Goal: Task Accomplishment & Management: Complete application form

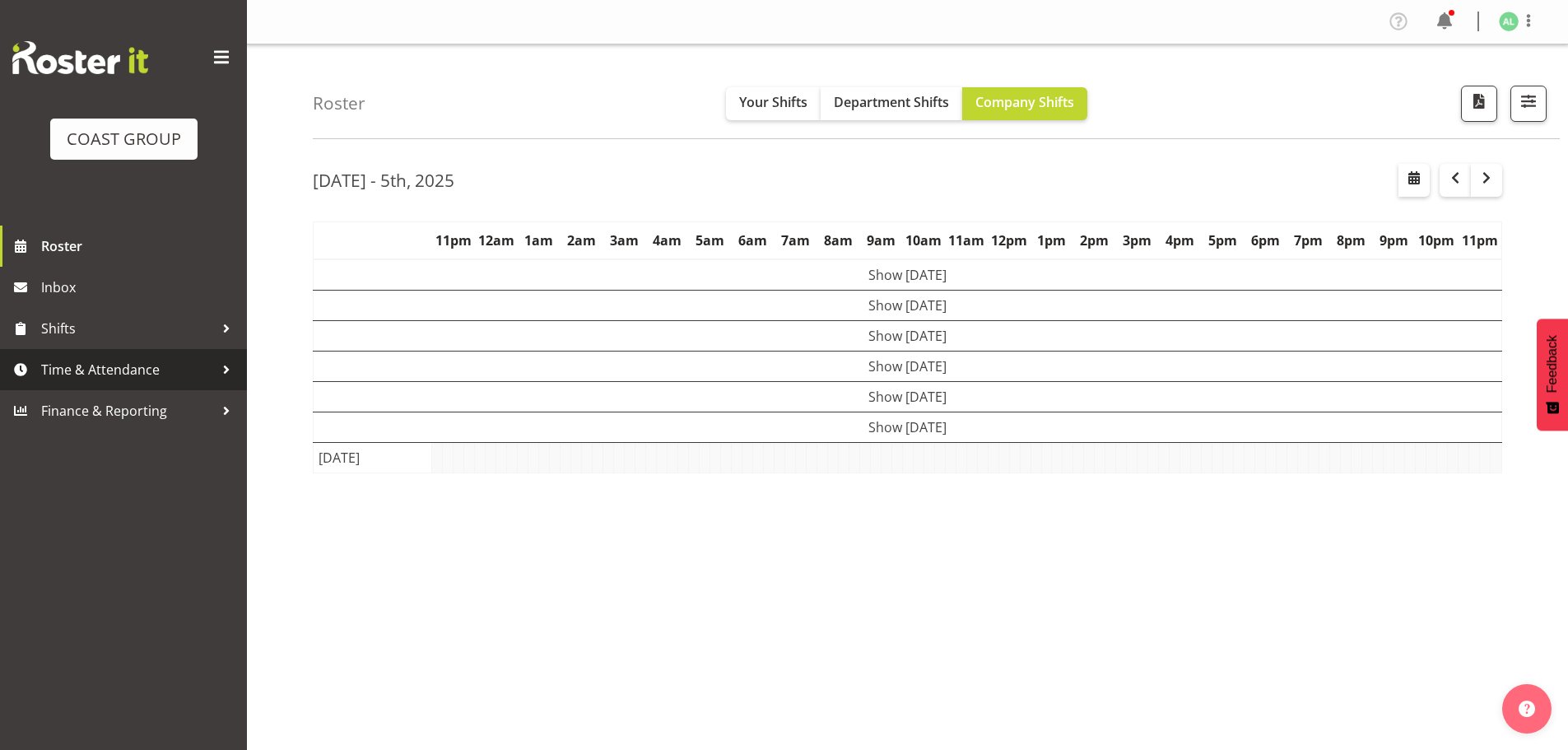
click at [78, 371] on span "Time & Attendance" at bounding box center [127, 370] width 173 height 25
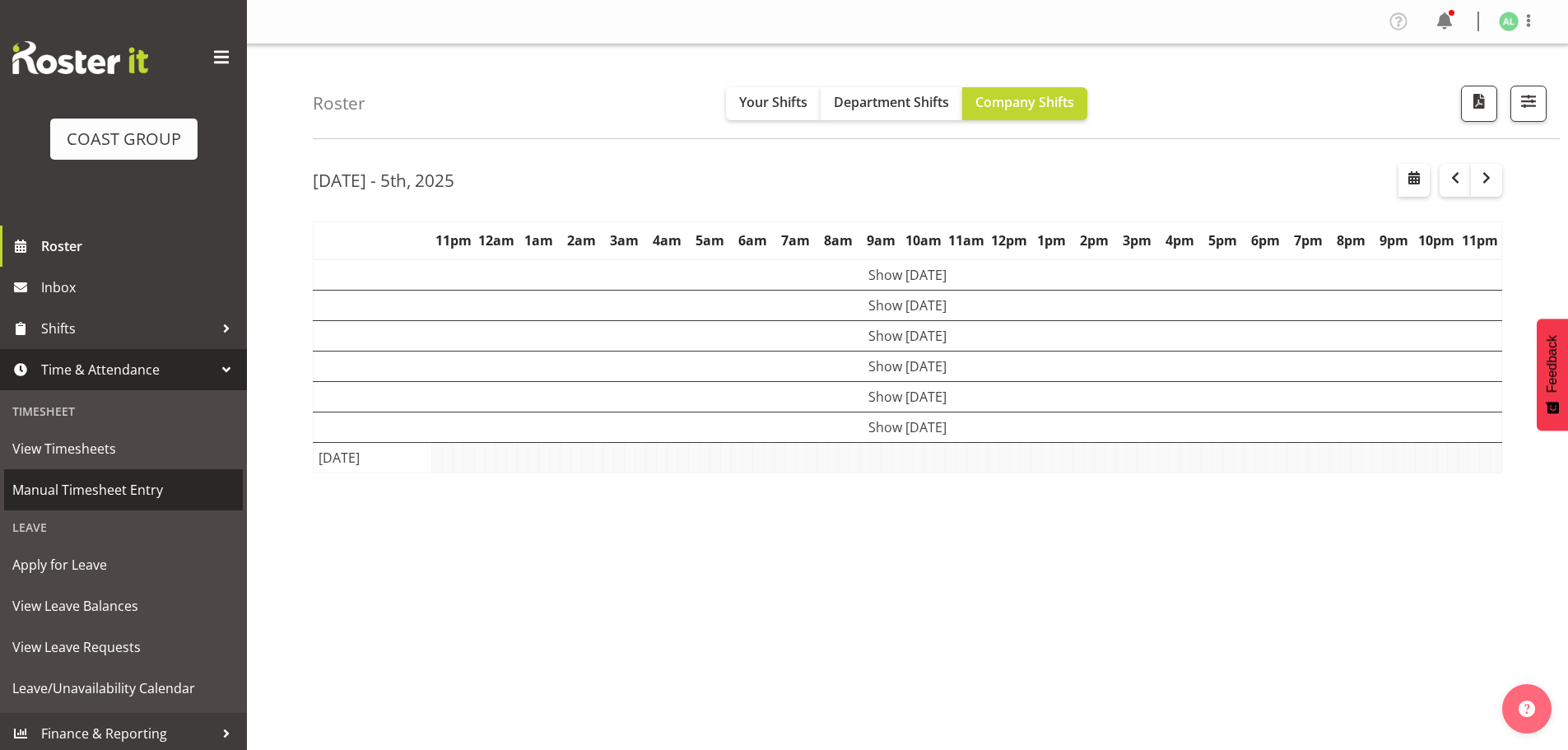
click at [79, 497] on span "Manual Timesheet Entry" at bounding box center [123, 489] width 223 height 25
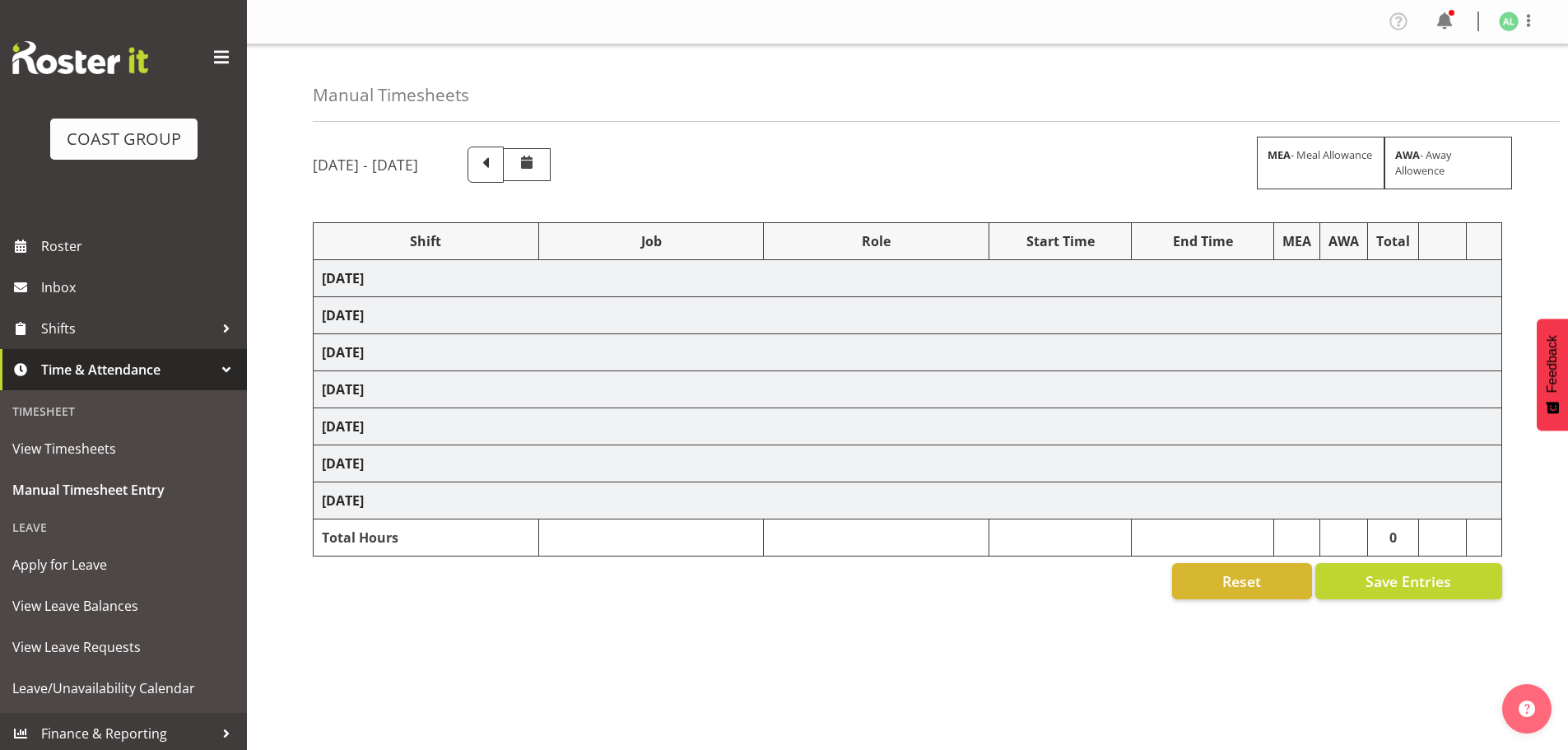
select select "10649"
select select "9853"
select select "9881"
select select "10290"
select select "9881"
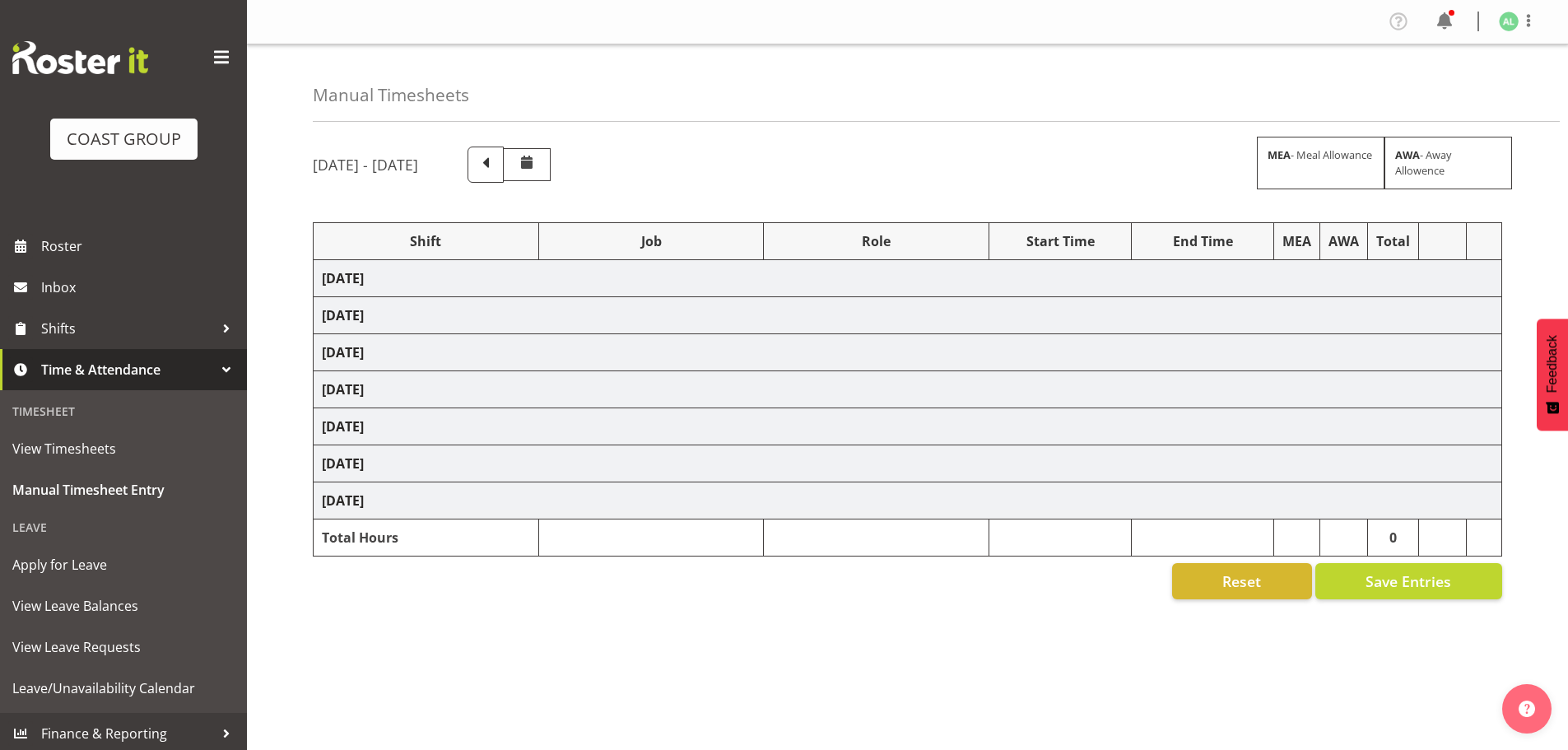
select select "9853"
select select "10649"
select select "10290"
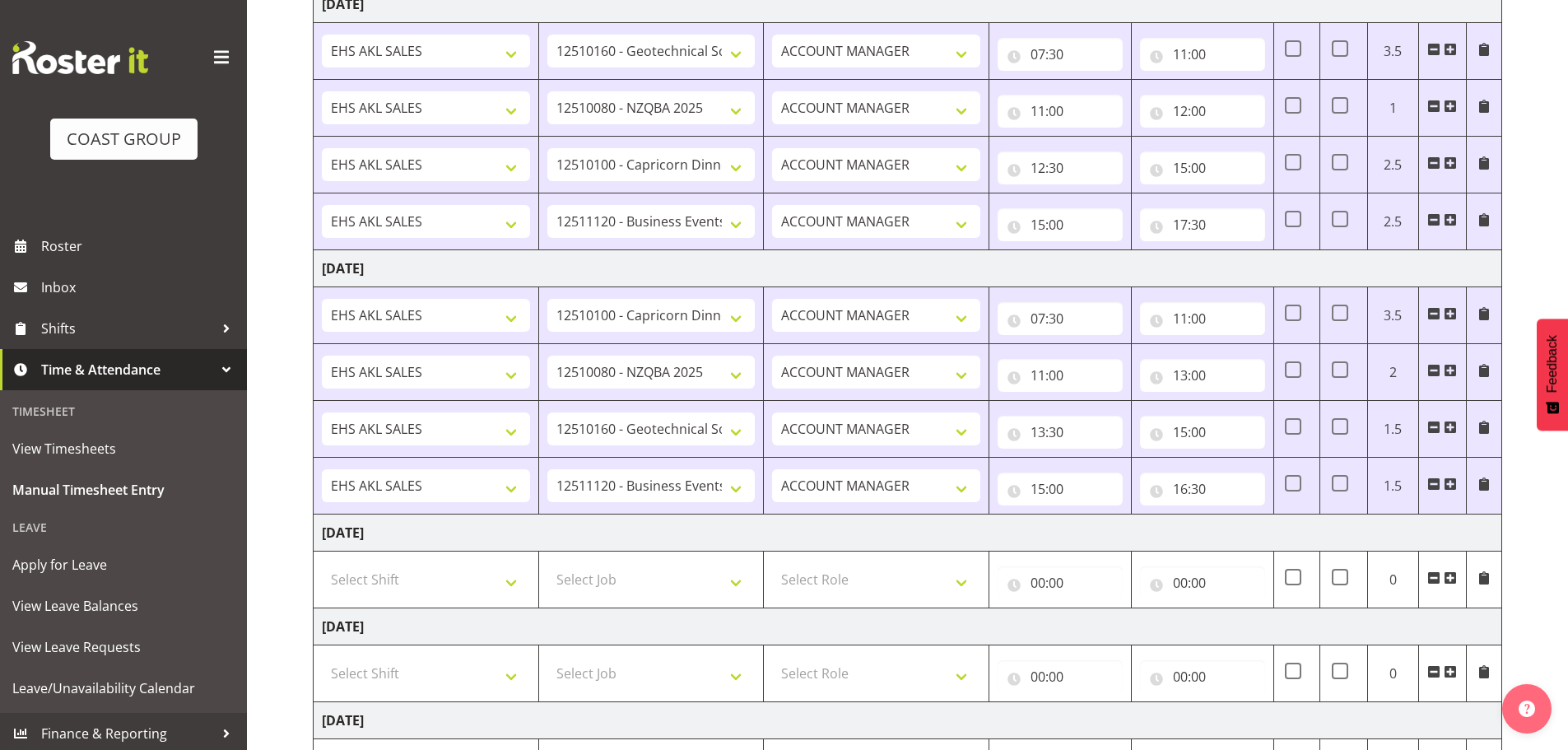
scroll to position [549, 0]
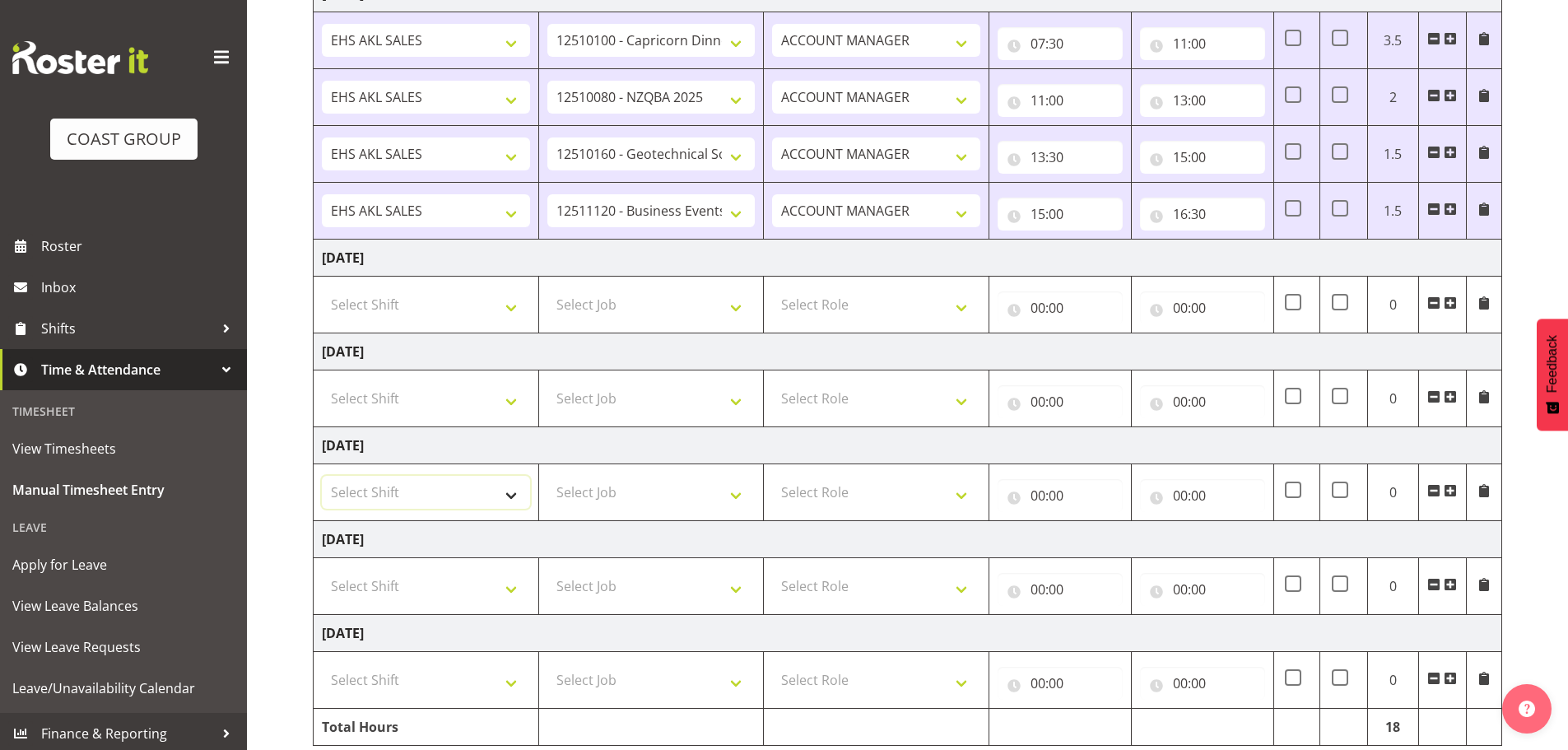
click at [369, 487] on select "Select Shift EHS AKL SALES" at bounding box center [426, 492] width 208 height 33
select select "1327"
click at [322, 476] on select "Select Shift EHS AKL SALES" at bounding box center [426, 492] width 208 height 33
click at [600, 496] on select "Select Job 1 Carlton Events 1 [PERSON_NAME][GEOGRAPHIC_DATA] 1 [PERSON_NAME][GE…" at bounding box center [651, 492] width 208 height 33
select select "10191"
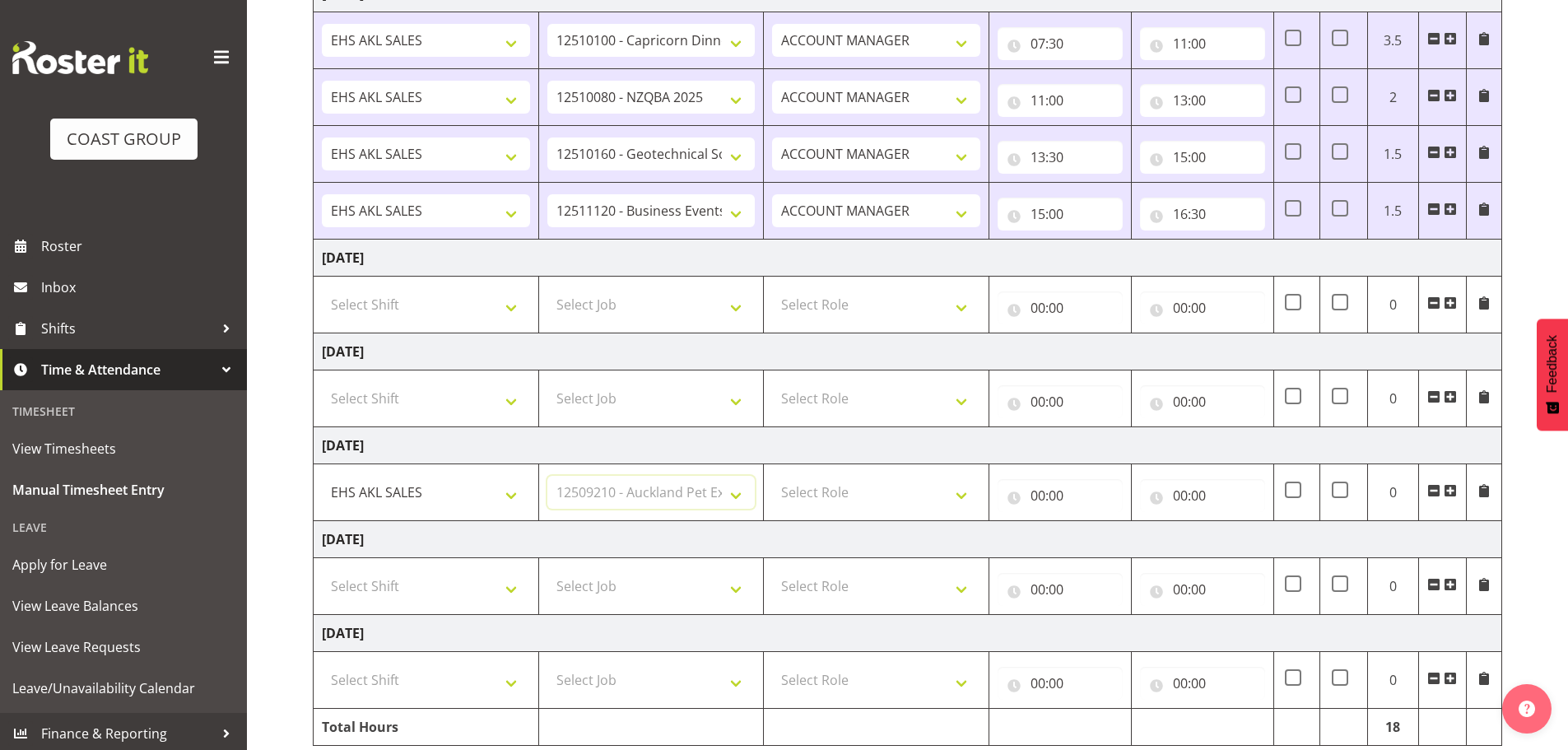
click at [547, 476] on select "Select Job 1 Carlton Events 1 [PERSON_NAME][GEOGRAPHIC_DATA] 1 [PERSON_NAME][GE…" at bounding box center [651, 492] width 208 height 33
click at [813, 496] on select "Select Role ACCOUNT MANAGER Account Manager" at bounding box center [876, 492] width 208 height 33
select select "197"
click at [772, 476] on select "Select Role ACCOUNT MANAGER Account Manager" at bounding box center [876, 492] width 208 height 33
click at [1052, 495] on input "00:00" at bounding box center [1060, 495] width 125 height 33
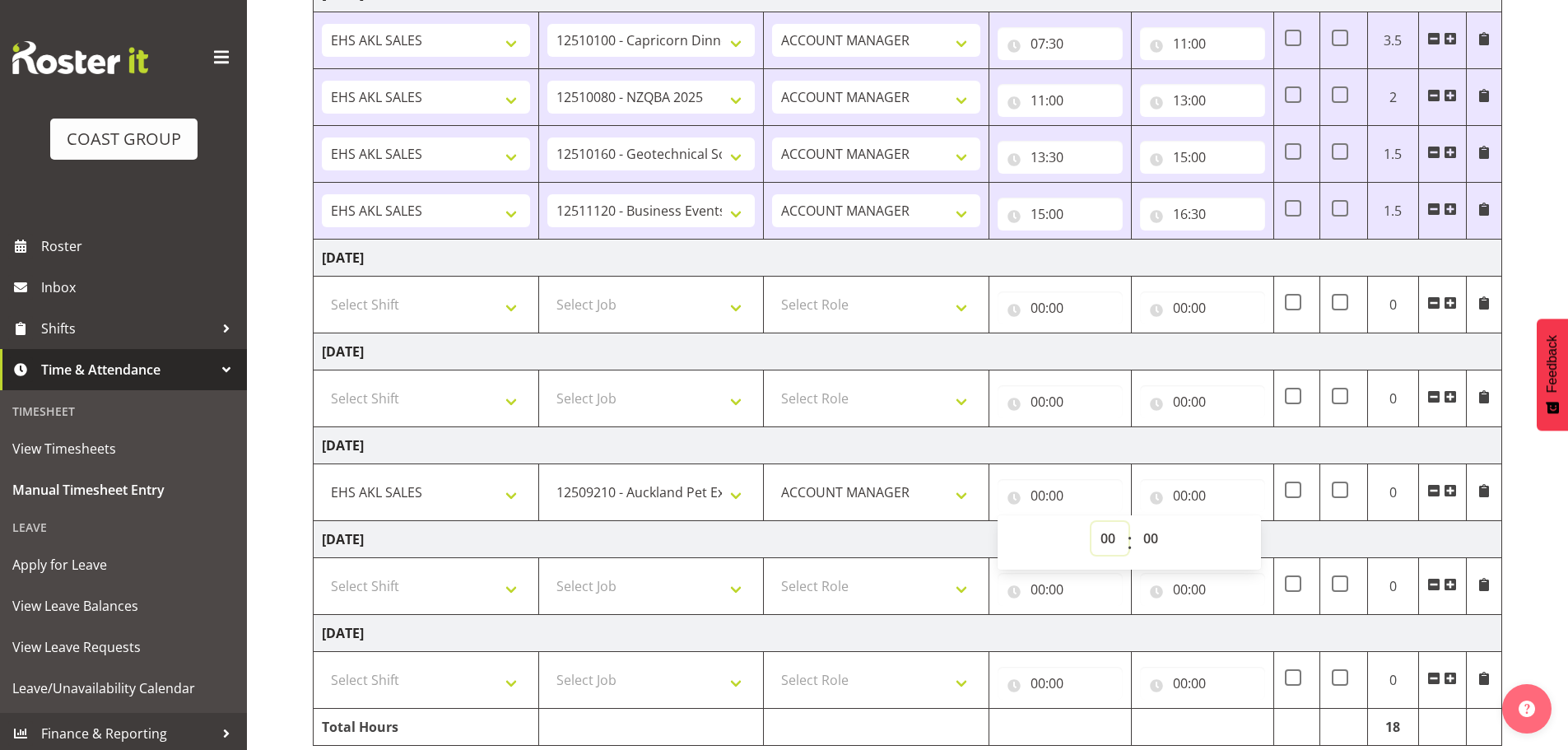
click at [1105, 534] on select "00 01 02 03 04 05 06 07 08 09 10 11 12 13 14 15 16 17 18 19 20 21 22 23" at bounding box center [1110, 537] width 37 height 33
select select "11"
click at [1092, 521] on select "00 01 02 03 04 05 06 07 08 09 10 11 12 13 14 15 16 17 18 19 20 21 22 23" at bounding box center [1110, 537] width 37 height 33
type input "11:00"
click at [1179, 499] on input "00:00" at bounding box center [1203, 495] width 125 height 33
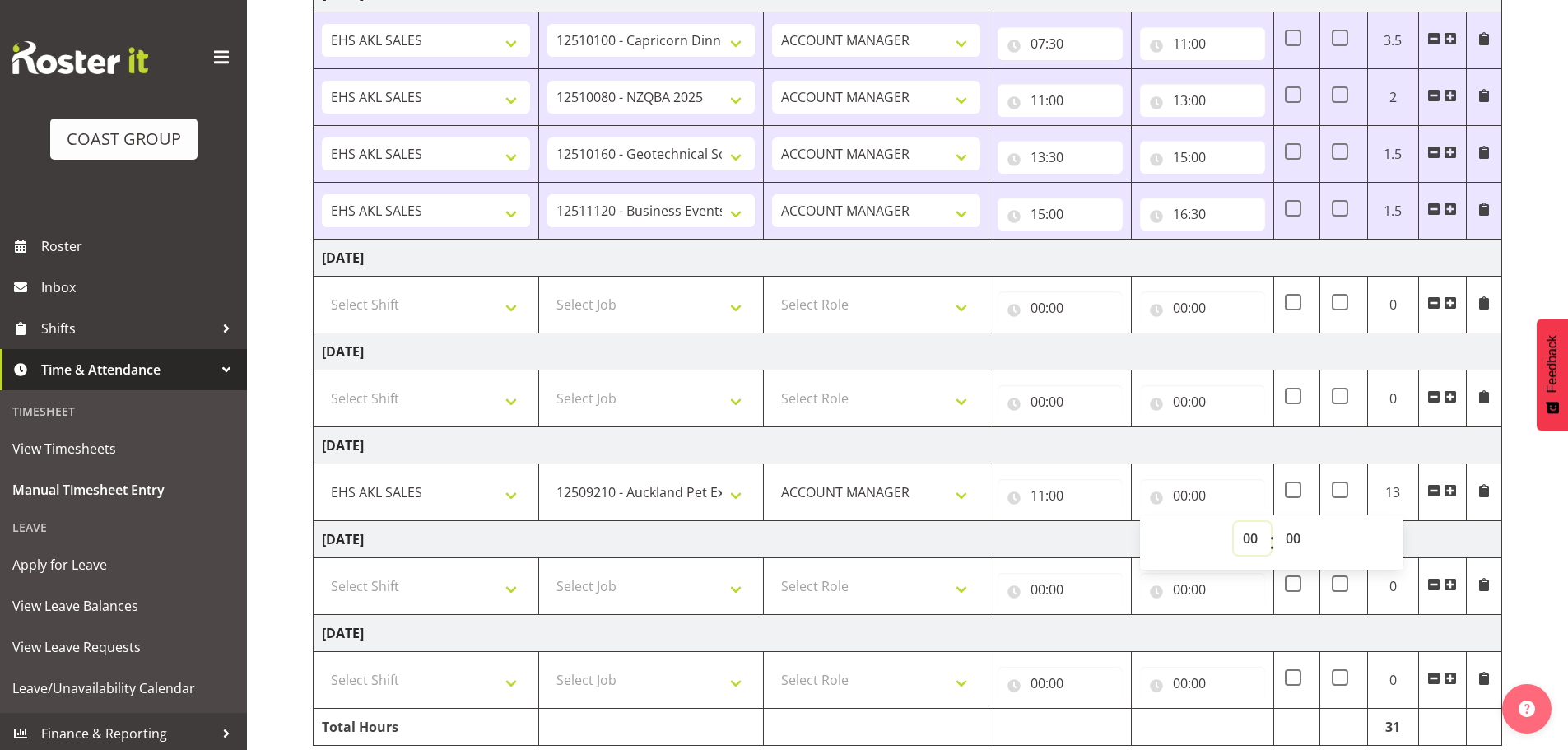
click at [1250, 540] on select "00 01 02 03 04 05 06 07 08 09 10 11 12 13 14 15 16 17 18 19 20 21 22 23" at bounding box center [1252, 537] width 37 height 33
select select "12"
click at [1234, 521] on select "00 01 02 03 04 05 06 07 08 09 10 11 12 13 14 15 16 17 18 19 20 21 22 23" at bounding box center [1252, 537] width 37 height 33
type input "12:00"
click at [1447, 489] on span at bounding box center [1450, 490] width 13 height 13
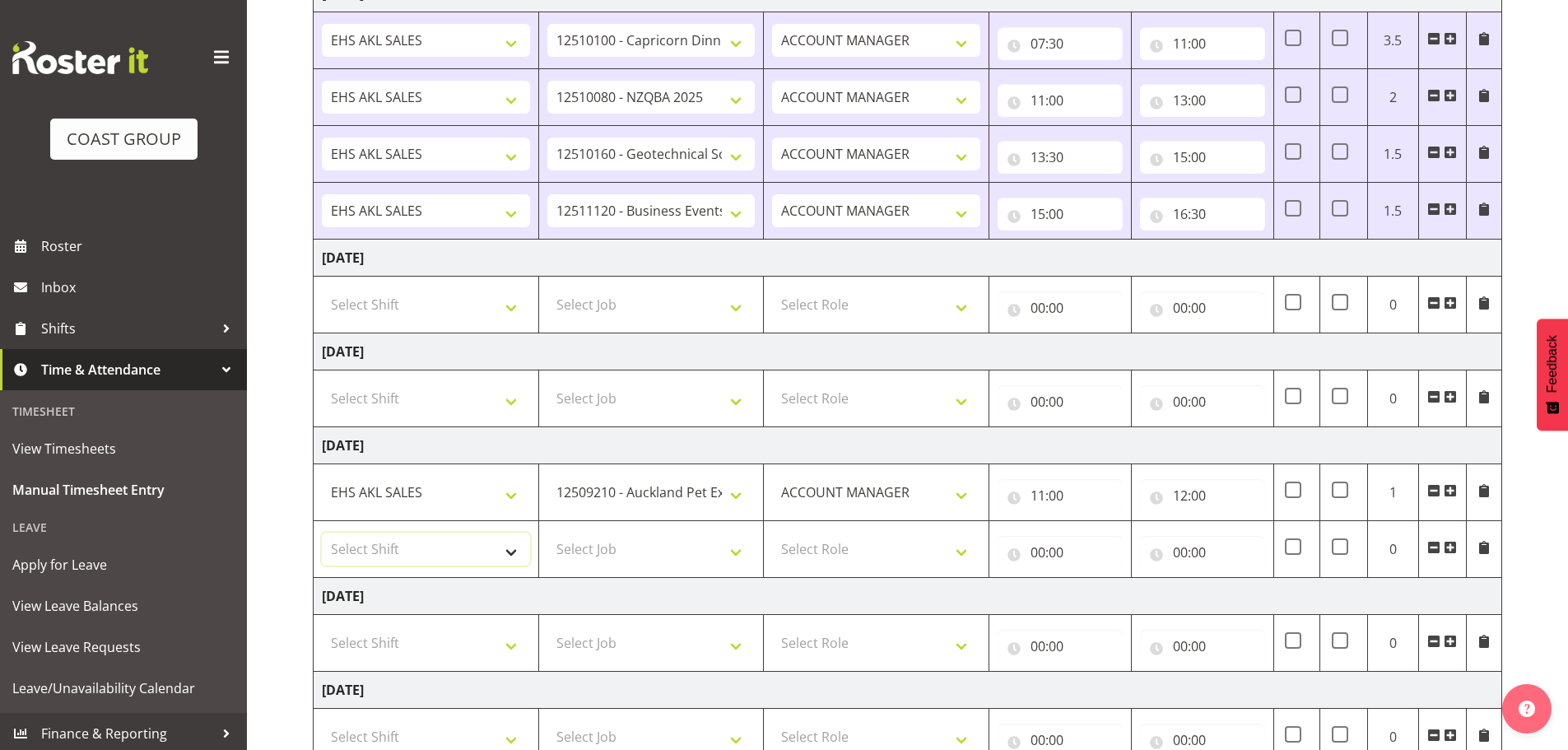
click at [371, 544] on select "Select Shift EHS AKL SALES" at bounding box center [426, 549] width 208 height 33
select select "1327"
click at [322, 533] on select "Select Shift EHS AKL SALES" at bounding box center [426, 549] width 208 height 33
click at [585, 549] on select "Select Job 1 Carlton Events 1 [PERSON_NAME][GEOGRAPHIC_DATA] 1 [PERSON_NAME][GE…" at bounding box center [651, 549] width 208 height 33
select select "9932"
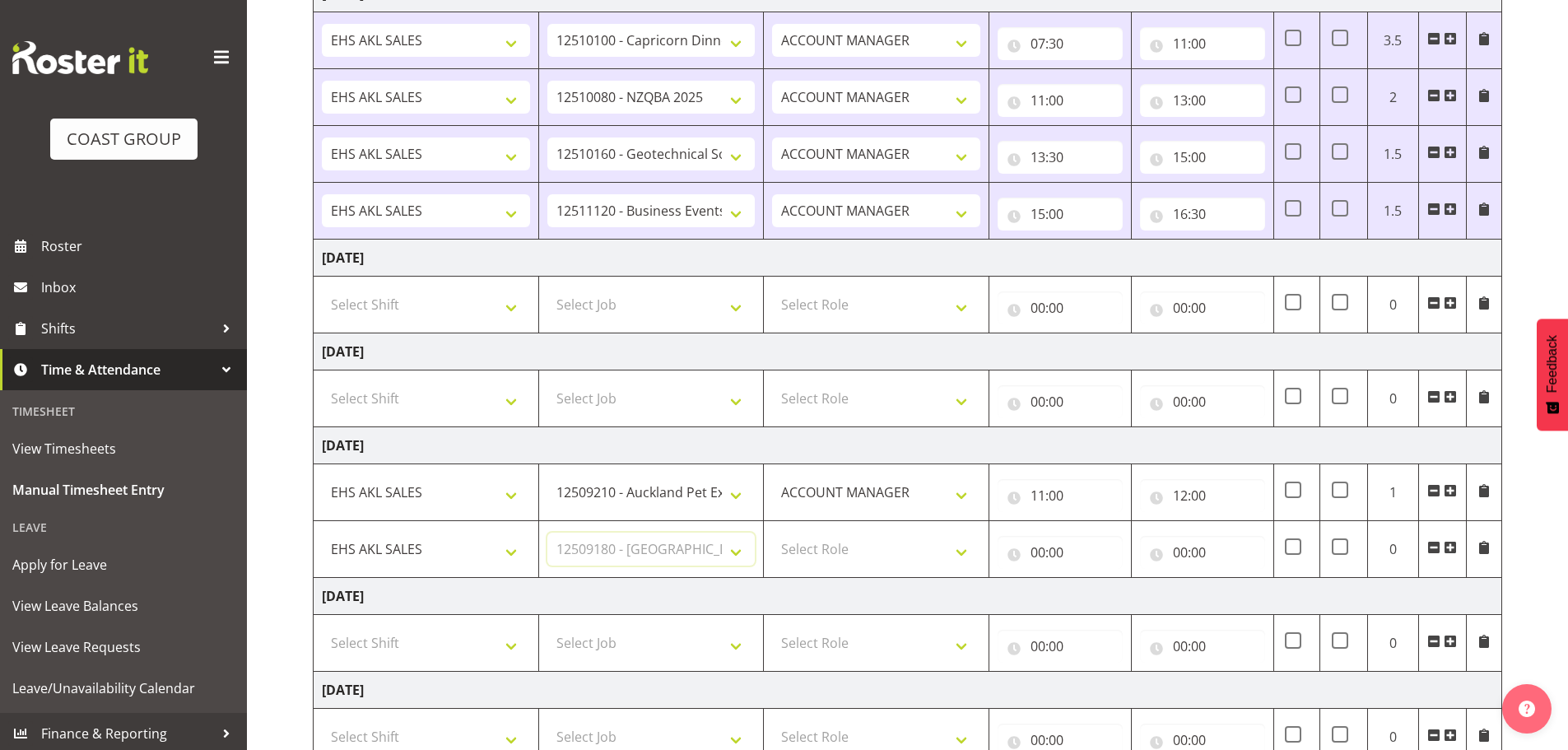
click at [547, 533] on select "Select Job 1 Carlton Events 1 [PERSON_NAME][GEOGRAPHIC_DATA] 1 [PERSON_NAME][GE…" at bounding box center [651, 549] width 208 height 33
click at [813, 548] on select "Select Role ACCOUNT MANAGER Account Manager" at bounding box center [876, 549] width 208 height 33
select select "197"
click at [772, 533] on select "Select Role ACCOUNT MANAGER Account Manager" at bounding box center [876, 549] width 208 height 33
click at [1042, 551] on input "00:00" at bounding box center [1060, 551] width 125 height 33
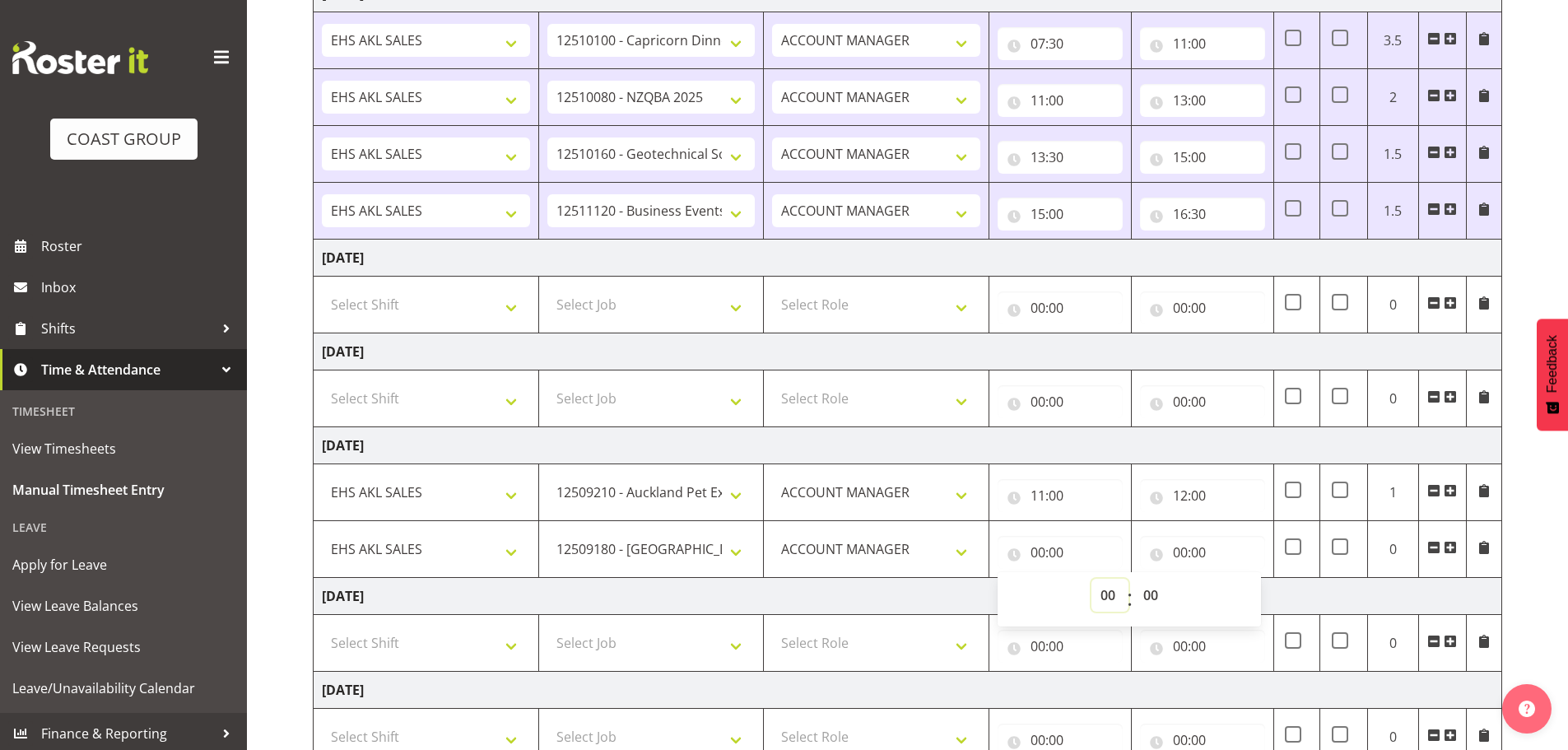
click at [1109, 595] on select "00 01 02 03 04 05 06 07 08 09 10 11 12 13 14 15 16 17 18 19 20 21 22 23" at bounding box center [1110, 595] width 37 height 33
select select "11"
click at [1092, 579] on select "00 01 02 03 04 05 06 07 08 09 10 11 12 13 14 15 16 17 18 19 20 21 22 23" at bounding box center [1110, 595] width 37 height 33
type input "11:00"
click at [1114, 589] on select "00 01 02 03 04 05 06 07 08 09 10 11 12 13 14 15 16 17 18 19 20 21 22 23" at bounding box center [1110, 595] width 37 height 33
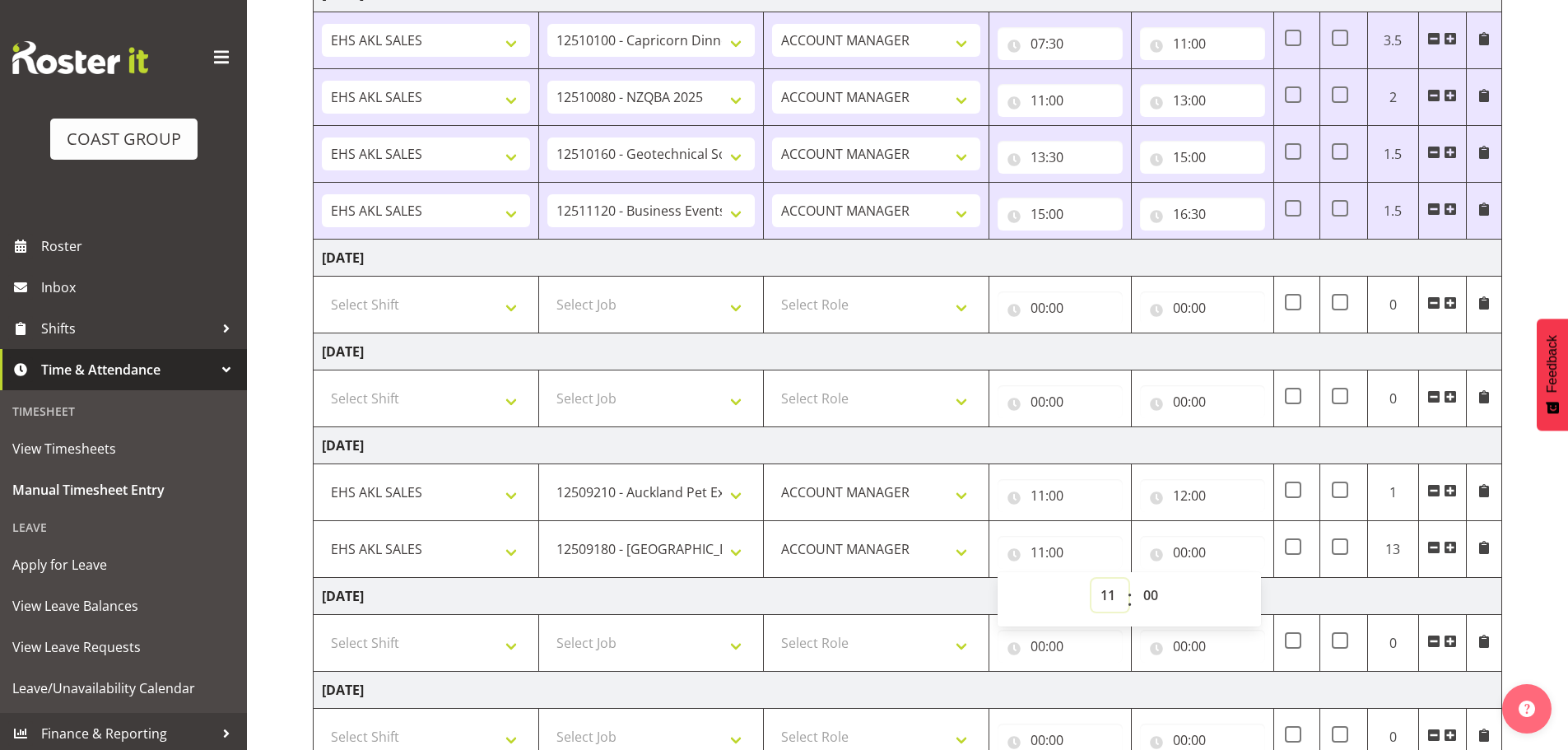
select select "12"
click at [1092, 579] on select "00 01 02 03 04 05 06 07 08 09 10 11 12 13 14 15 16 17 18 19 20 21 22 23" at bounding box center [1110, 595] width 37 height 33
type input "12:00"
click at [1195, 551] on input "00:00" at bounding box center [1203, 551] width 125 height 33
click at [1250, 592] on select "00 01 02 03 04 05 06 07 08 09 10 11 12 13 14 15 16 17 18 19 20 21 22 23" at bounding box center [1252, 595] width 37 height 33
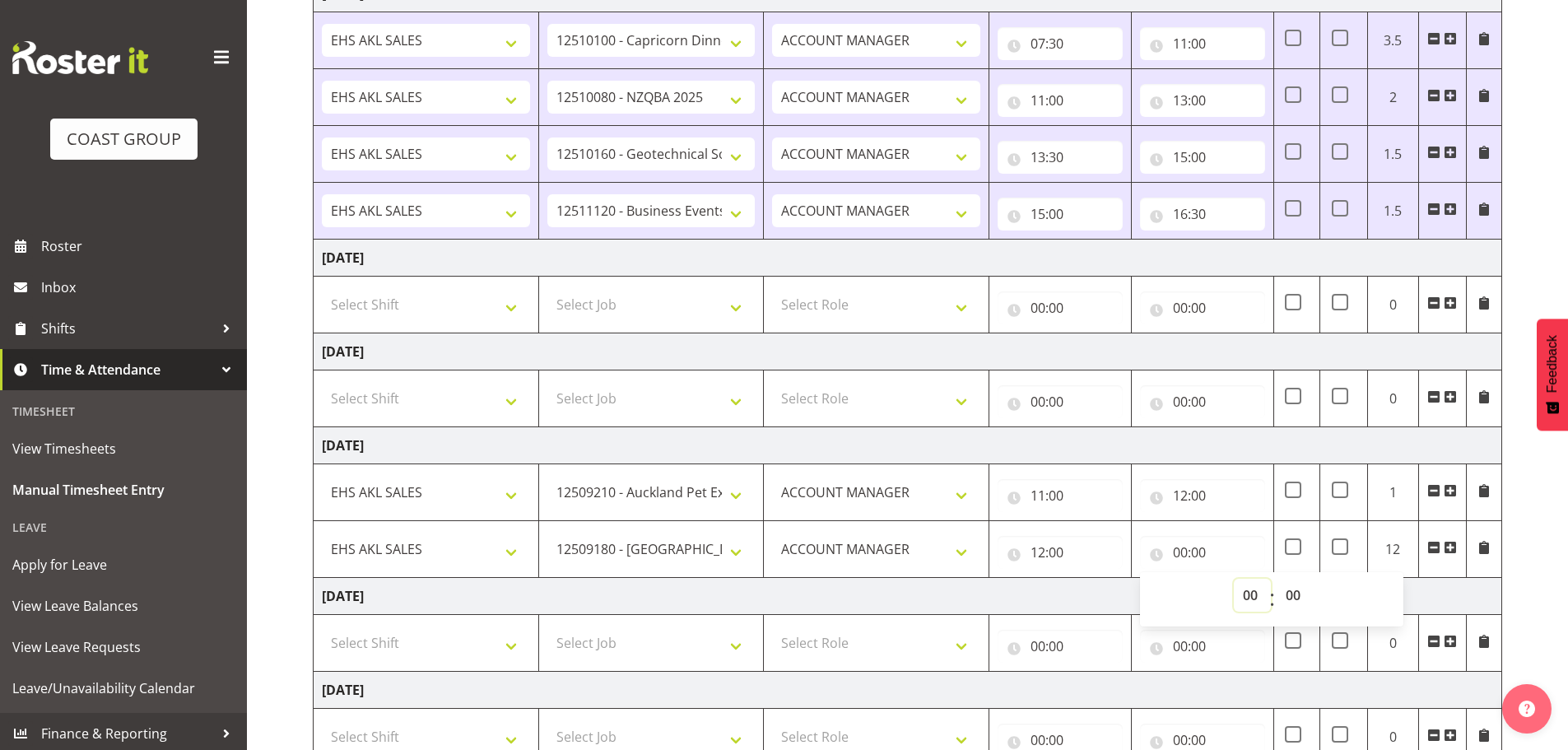
select select "14"
click at [1234, 579] on select "00 01 02 03 04 05 06 07 08 09 10 11 12 13 14 15 16 17 18 19 20 21 22 23" at bounding box center [1252, 595] width 37 height 33
type input "14:00"
click at [1449, 547] on span at bounding box center [1450, 547] width 13 height 13
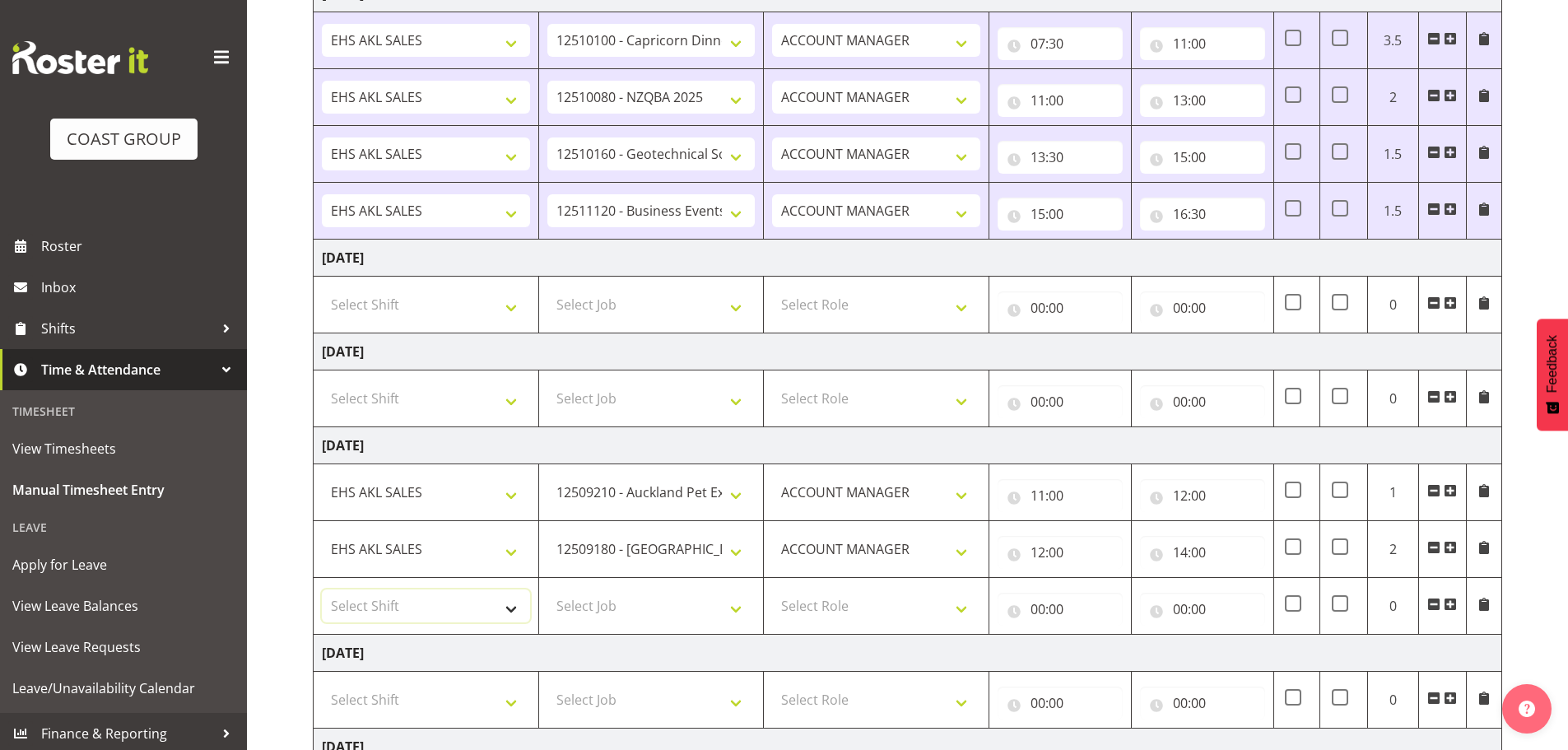
click at [388, 604] on select "Select Shift EHS AKL SALES" at bounding box center [426, 605] width 208 height 33
select select "1327"
click at [322, 590] on select "Select Shift EHS AKL SALES" at bounding box center [426, 605] width 208 height 33
click at [592, 605] on select "Select Job 1 Carlton Events 1 [PERSON_NAME][GEOGRAPHIC_DATA] 1 [PERSON_NAME][GE…" at bounding box center [651, 605] width 208 height 33
select select "9853"
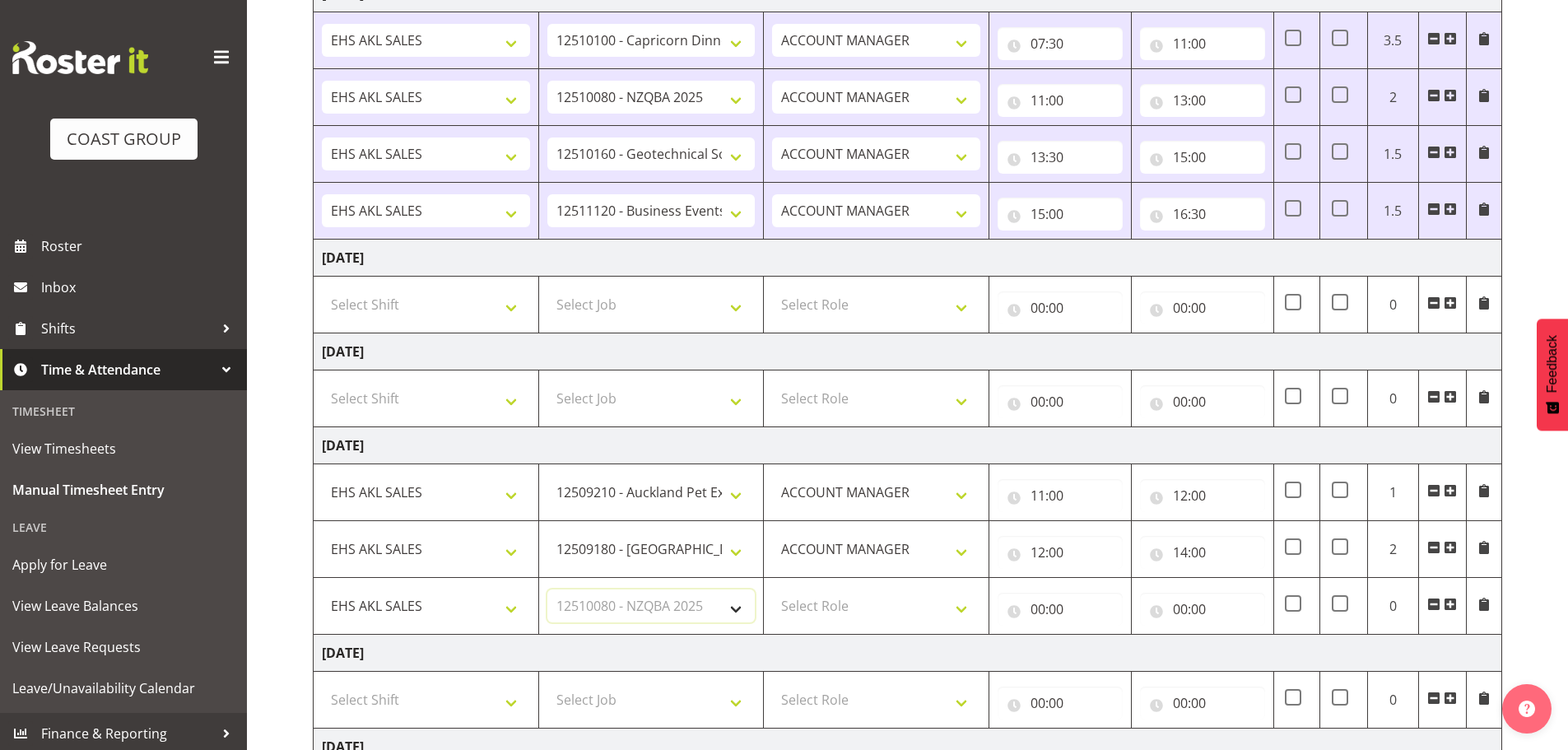
click at [547, 590] on select "Select Job 1 Carlton Events 1 [PERSON_NAME][GEOGRAPHIC_DATA] 1 [PERSON_NAME][GE…" at bounding box center [651, 605] width 208 height 33
click at [829, 610] on select "Select Role ACCOUNT MANAGER Account Manager" at bounding box center [876, 605] width 208 height 33
select select "197"
click at [772, 590] on select "Select Role ACCOUNT MANAGER Account Manager" at bounding box center [876, 605] width 208 height 33
click at [1221, 546] on input "14:00" at bounding box center [1203, 551] width 125 height 33
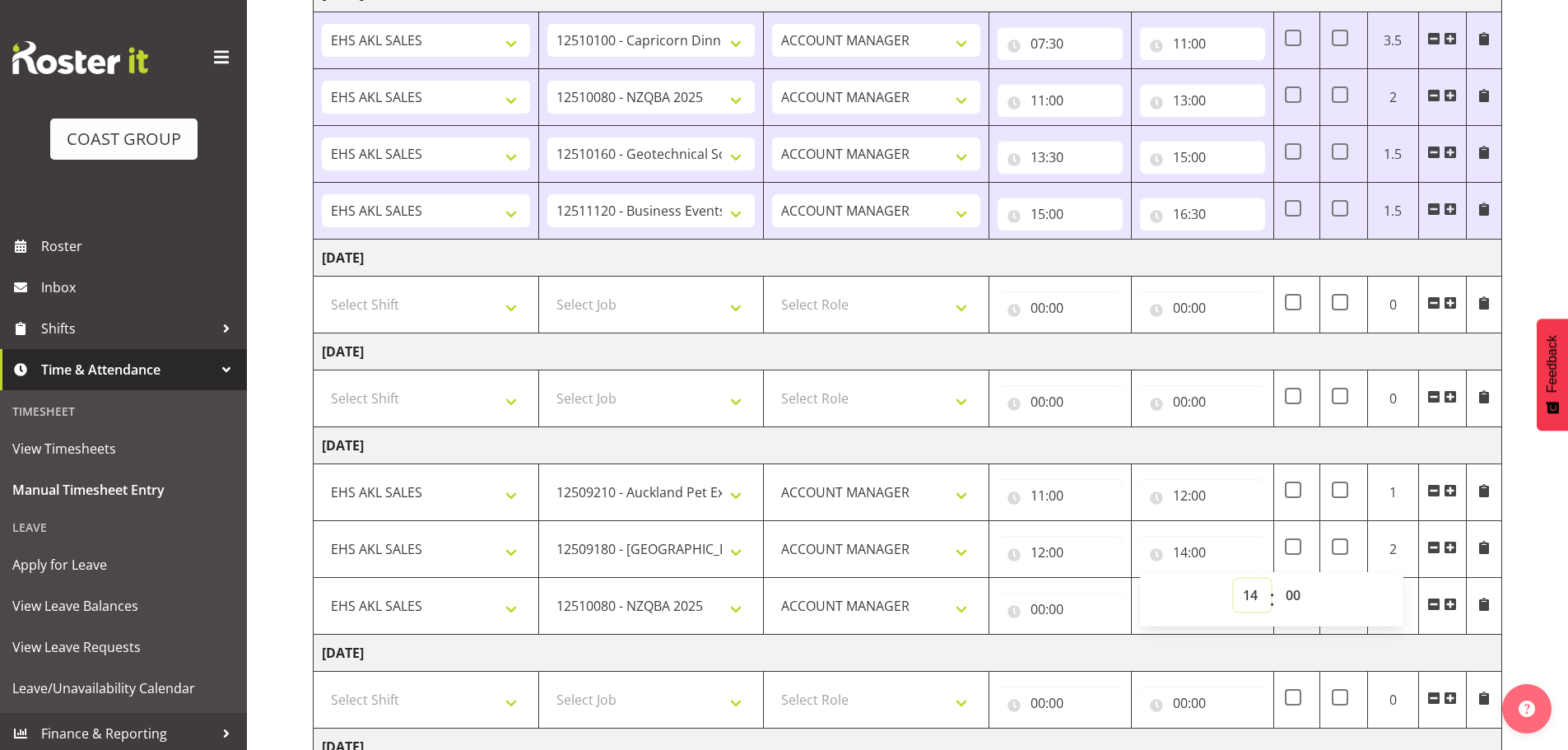
click at [1257, 596] on select "00 01 02 03 04 05 06 07 08 09 10 11 12 13 14 15 16 17 18 19 20 21 22 23" at bounding box center [1252, 595] width 37 height 33
select select "13"
click at [1234, 579] on select "00 01 02 03 04 05 06 07 08 09 10 11 12 13 14 15 16 17 18 19 20 21 22 23" at bounding box center [1252, 595] width 37 height 33
type input "13:00"
click at [1058, 607] on input "00:00" at bounding box center [1060, 608] width 125 height 33
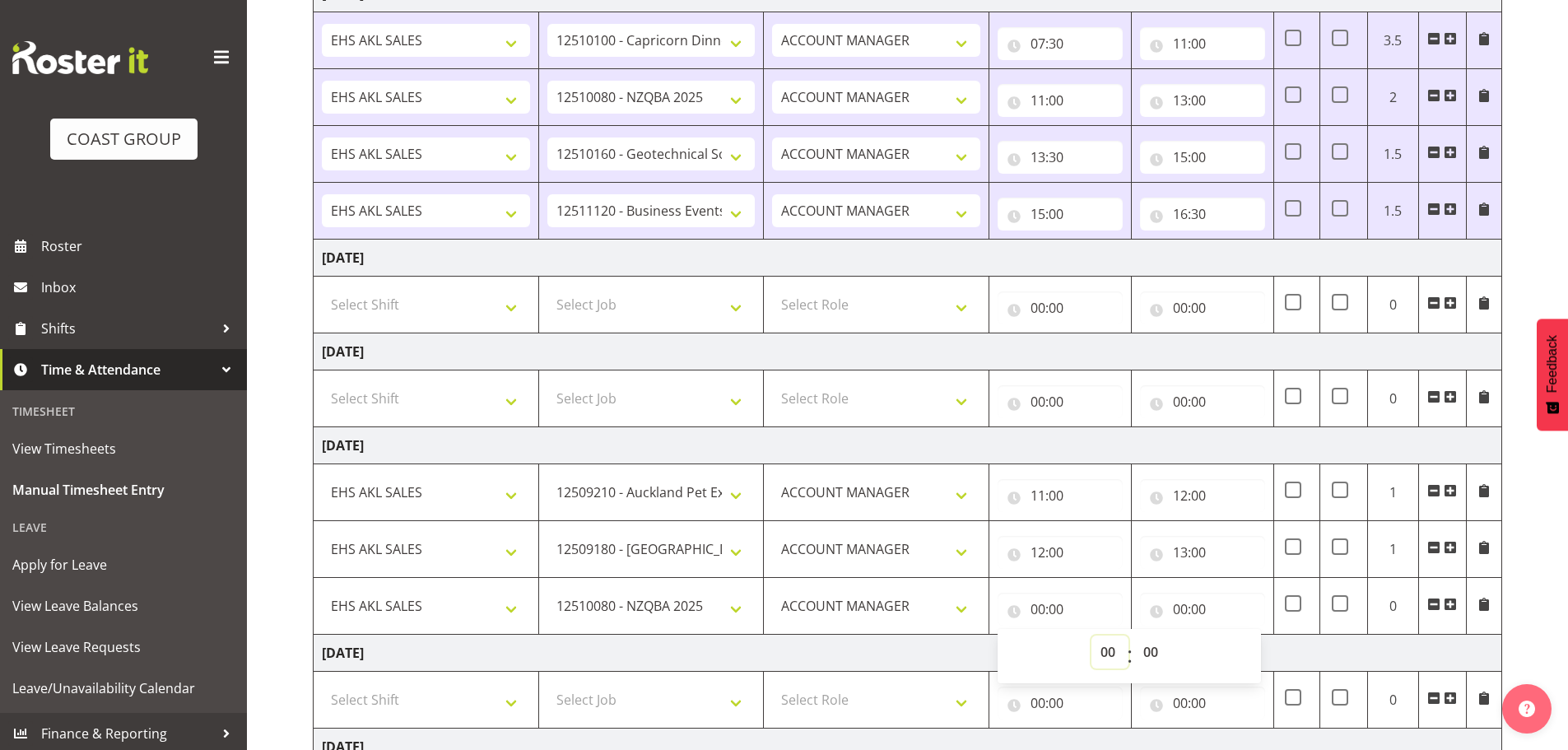
click at [1105, 654] on select "00 01 02 03 04 05 06 07 08 09 10 11 12 13 14 15 16 17 18 19 20 21 22 23" at bounding box center [1110, 652] width 37 height 33
select select "13"
click at [1092, 636] on select "00 01 02 03 04 05 06 07 08 09 10 11 12 13 14 15 16 17 18 19 20 21 22 23" at bounding box center [1110, 652] width 37 height 33
type input "13:00"
click at [1156, 656] on select "00 01 02 03 04 05 06 07 08 09 10 11 12 13 14 15 16 17 18 19 20 21 22 23 24 25 2…" at bounding box center [1153, 652] width 37 height 33
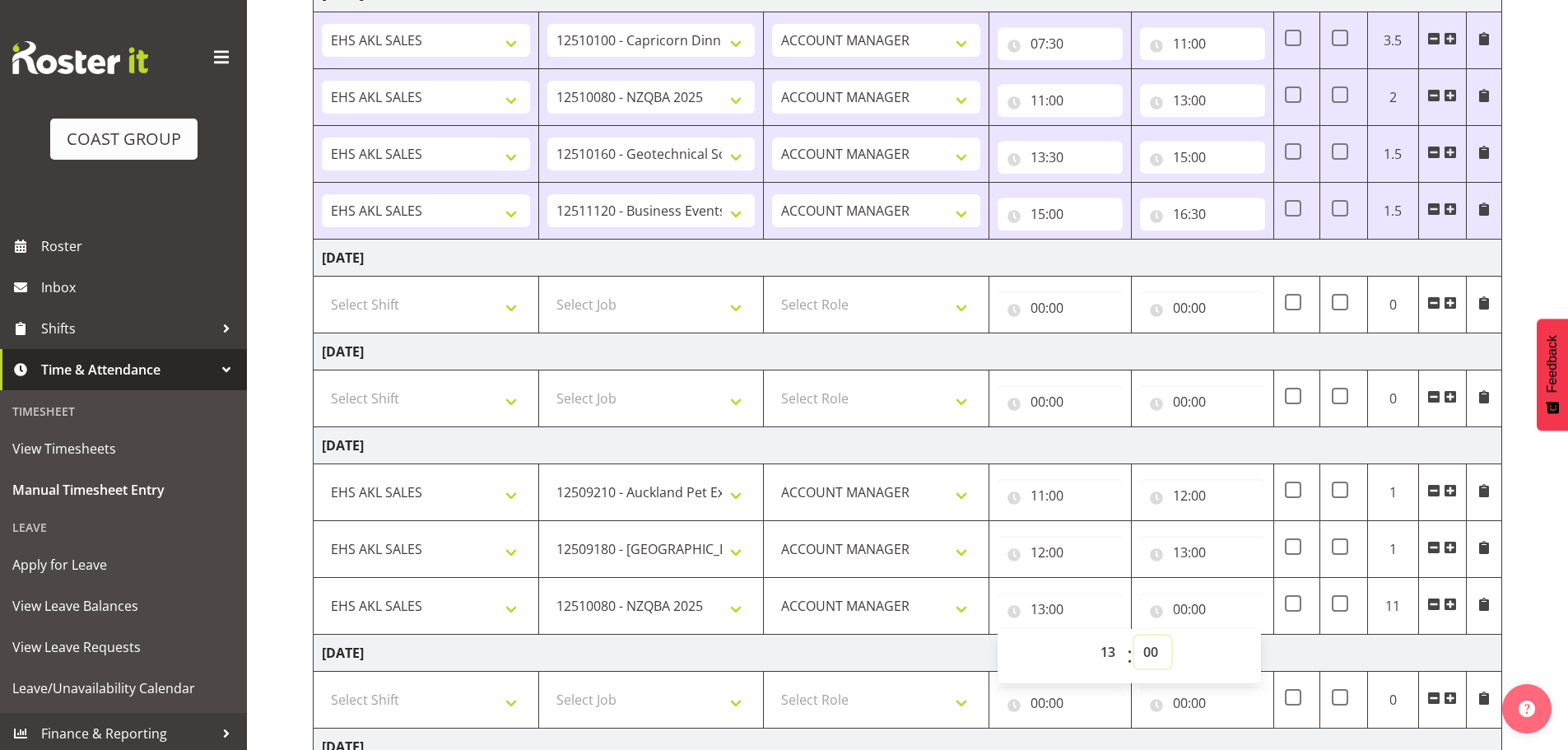
select select "30"
click at [1134, 636] on select "00 01 02 03 04 05 06 07 08 09 10 11 12 13 14 15 16 17 18 19 20 21 22 23 24 25 2…" at bounding box center [1153, 652] width 37 height 33
type input "13:30"
click at [1145, 648] on select "00 01 02 03 04 05 06 07 08 09 10 11 12 13 14 15 16 17 18 19 20 21 22 23 24 25 2…" at bounding box center [1153, 652] width 37 height 33
select select "13"
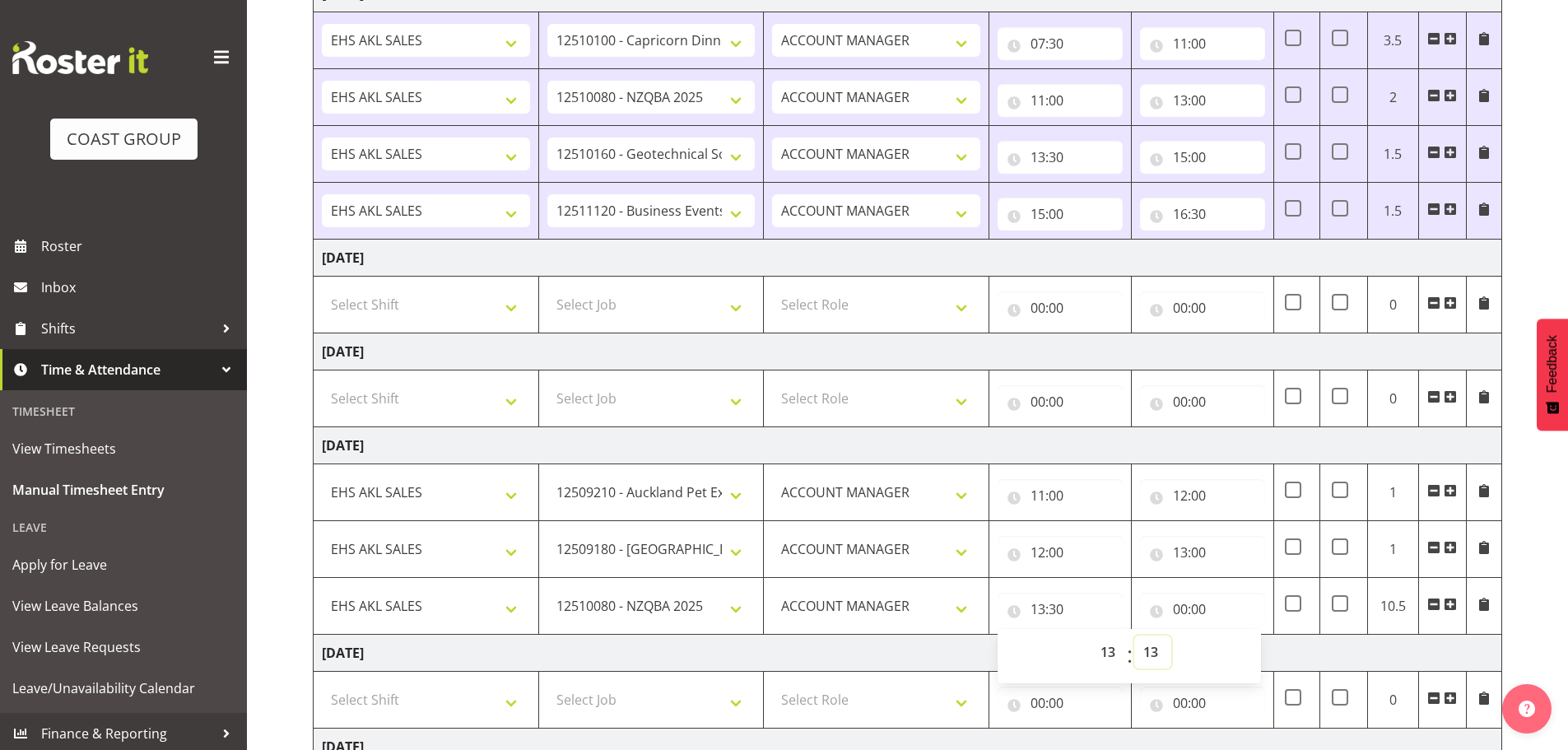
click at [1134, 636] on select "00 01 02 03 04 05 06 07 08 09 10 11 12 13 14 15 16 17 18 19 20 21 22 23 24 25 2…" at bounding box center [1153, 652] width 37 height 33
type input "13:13"
click at [1150, 648] on select "00 01 02 03 04 05 06 07 08 09 10 11 12 13 14 15 16 17 18 19 20 21 22 23 24 25 2…" at bounding box center [1153, 652] width 37 height 33
select select "0"
click at [1134, 636] on select "00 01 02 03 04 05 06 07 08 09 10 11 12 13 14 15 16 17 18 19 20 21 22 23 24 25 2…" at bounding box center [1153, 652] width 37 height 33
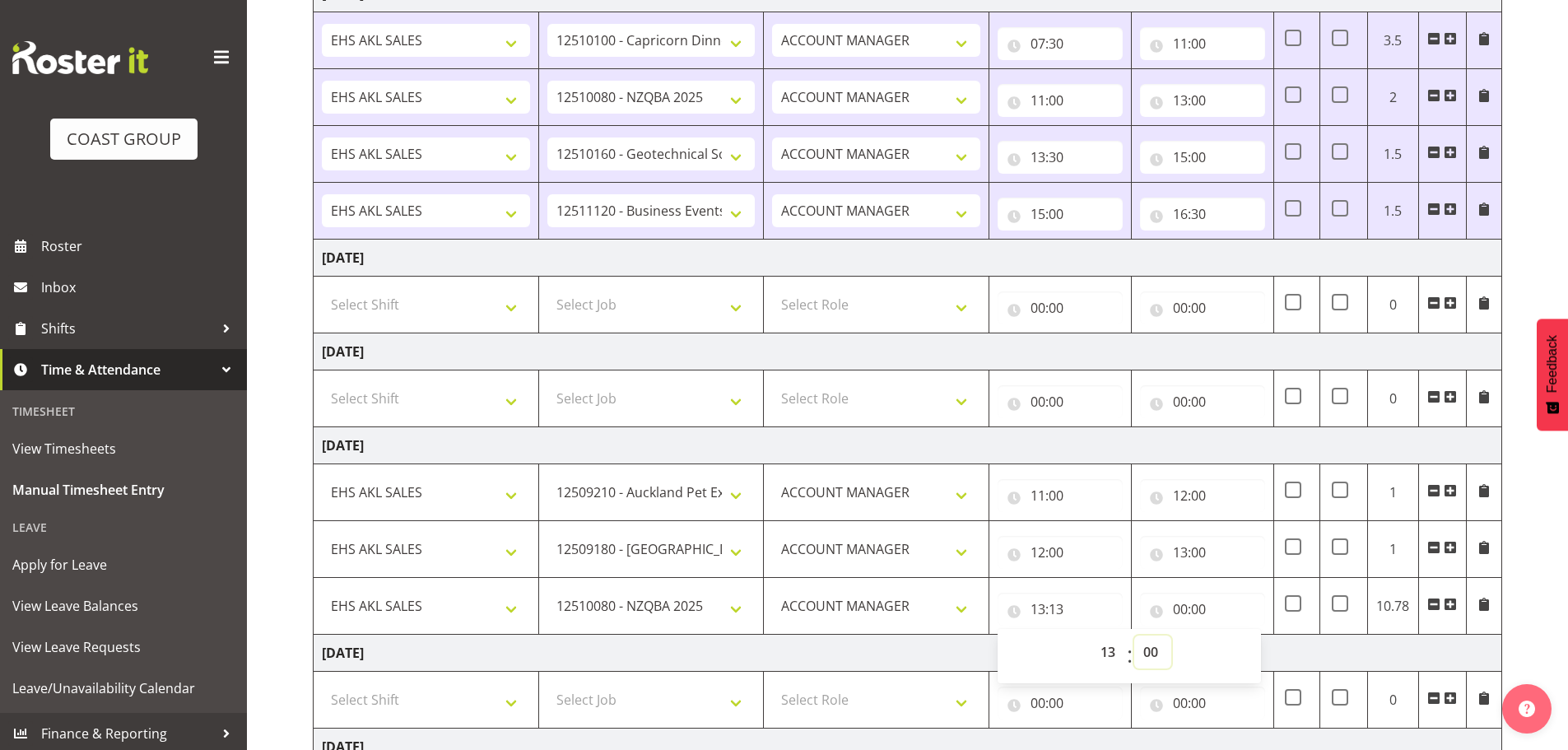
type input "13:00"
click at [1188, 613] on input "00:00" at bounding box center [1203, 608] width 125 height 33
click at [1249, 642] on select "00 01 02 03 04 05 06 07 08 09 10 11 12 13 14 15 16 17 18 19 20 21 22 23" at bounding box center [1252, 652] width 37 height 33
select select "13"
click at [1234, 636] on select "00 01 02 03 04 05 06 07 08 09 10 11 12 13 14 15 16 17 18 19 20 21 22 23" at bounding box center [1252, 652] width 37 height 33
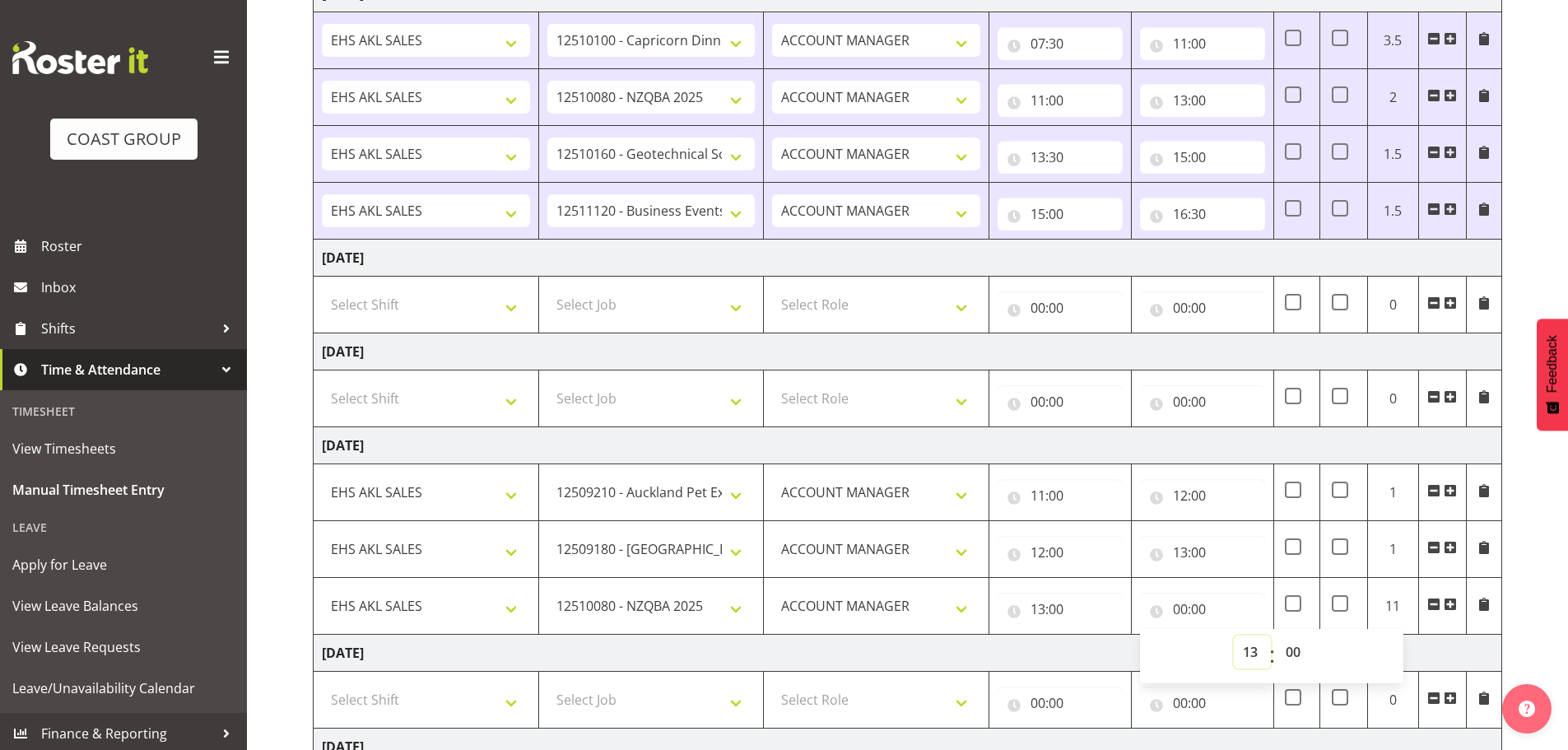
type input "13:00"
click at [1285, 649] on select "00 01 02 03 04 05 06 07 08 09 10 11 12 13 14 15 16 17 18 19 20 21 22 23 24 25 2…" at bounding box center [1296, 652] width 37 height 33
select select "30"
click at [1277, 636] on select "00 01 02 03 04 05 06 07 08 09 10 11 12 13 14 15 16 17 18 19 20 21 22 23 24 25 2…" at bounding box center [1296, 652] width 37 height 33
type input "13:30"
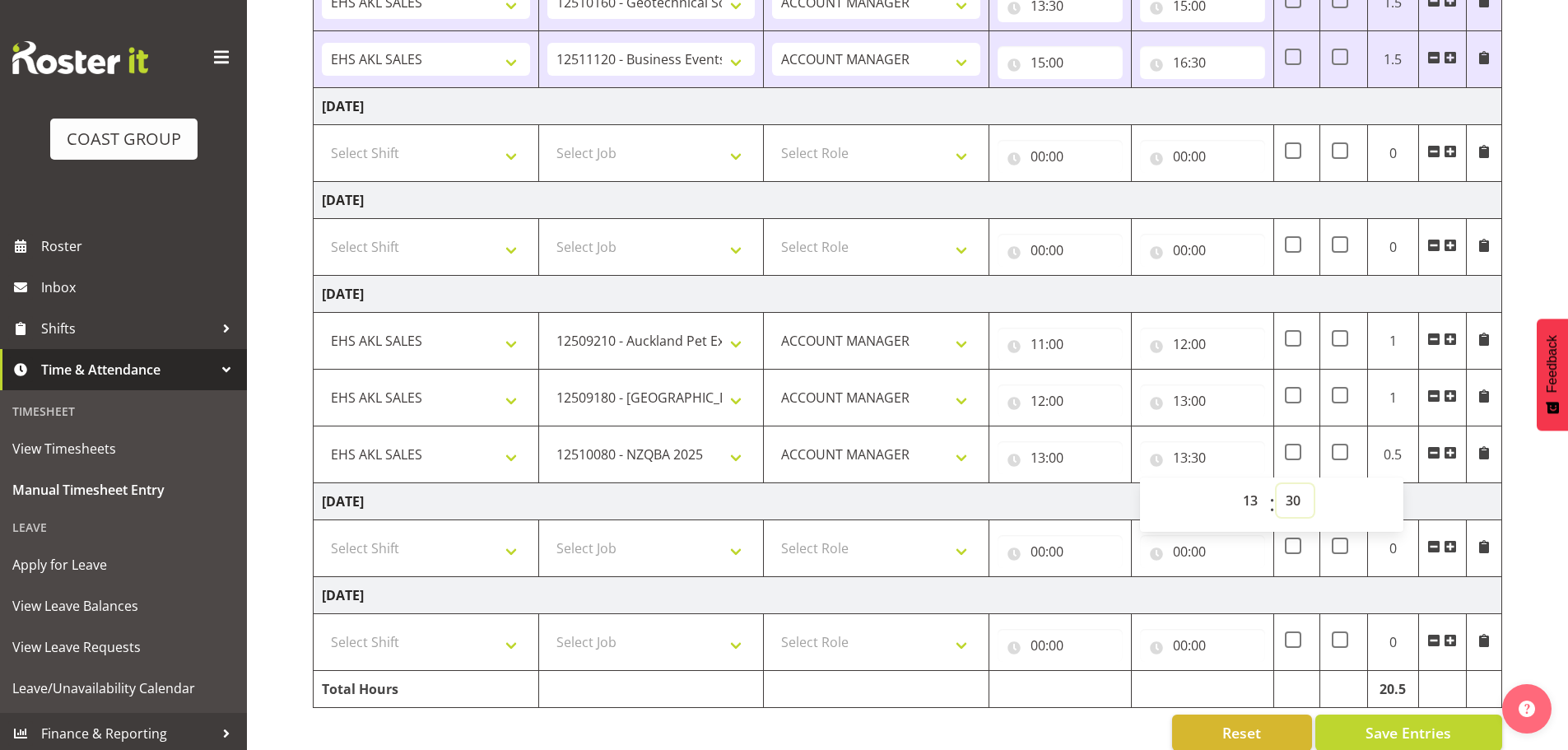
scroll to position [726, 0]
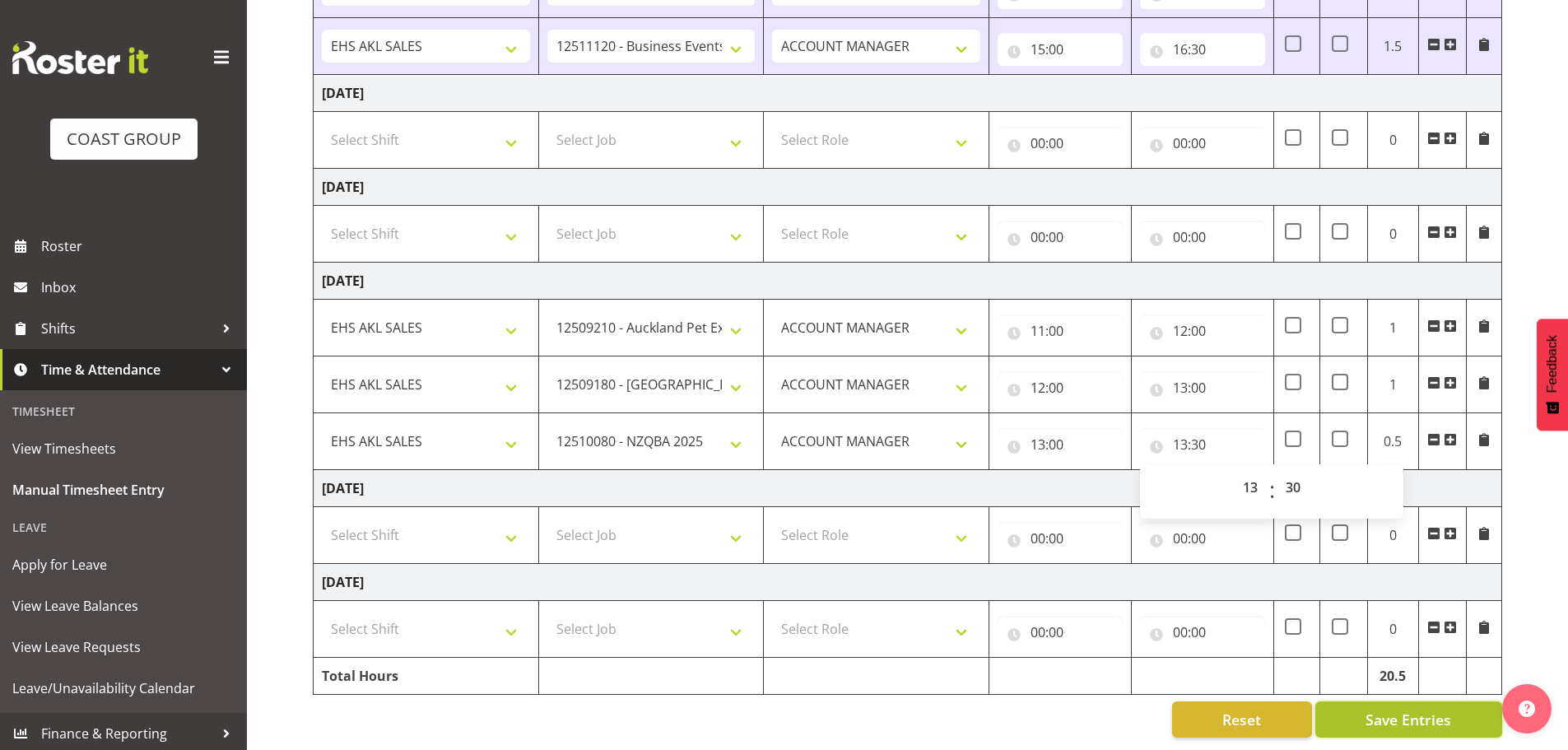
click at [1365, 705] on button "Save Entries" at bounding box center [1408, 719] width 187 height 36
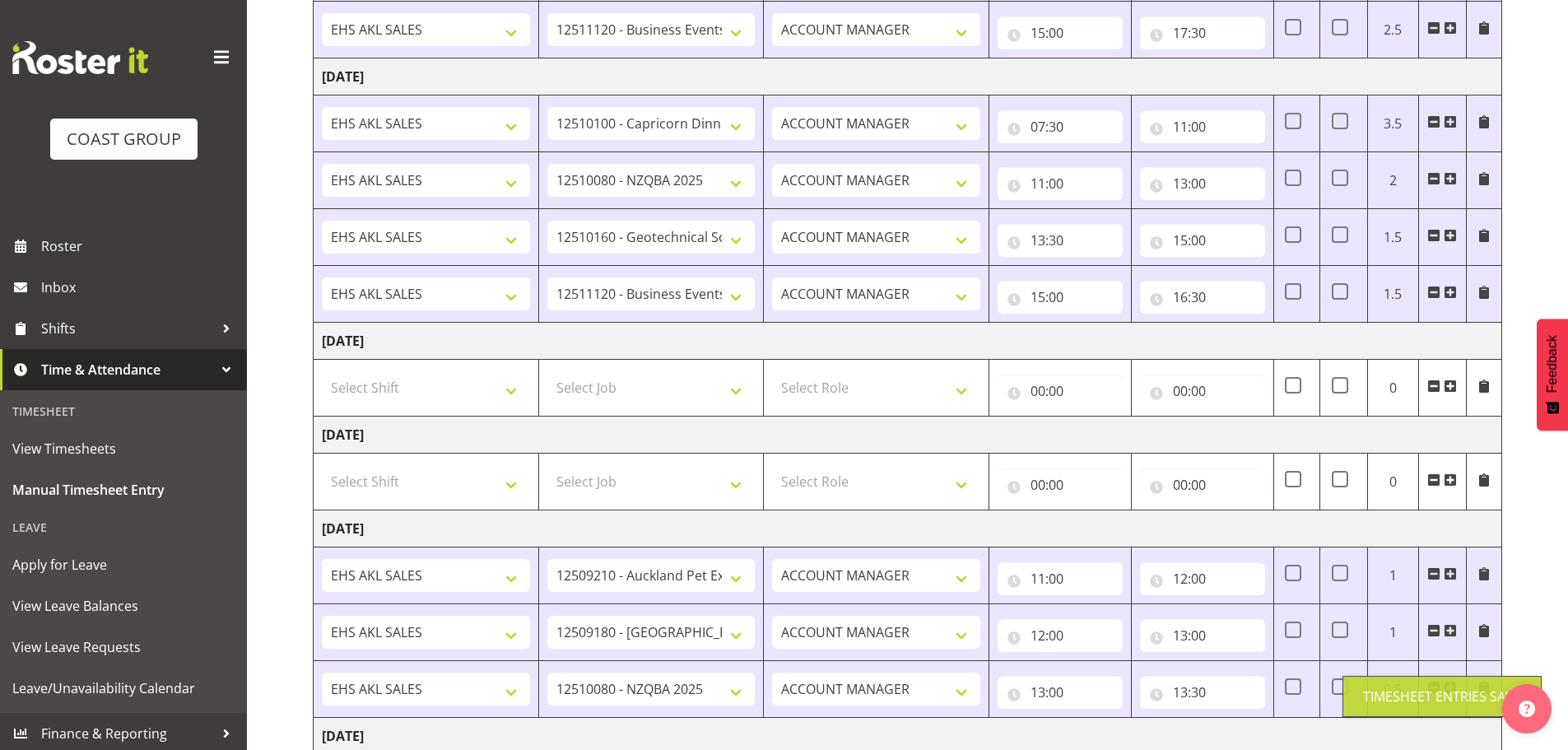
scroll to position [452, 0]
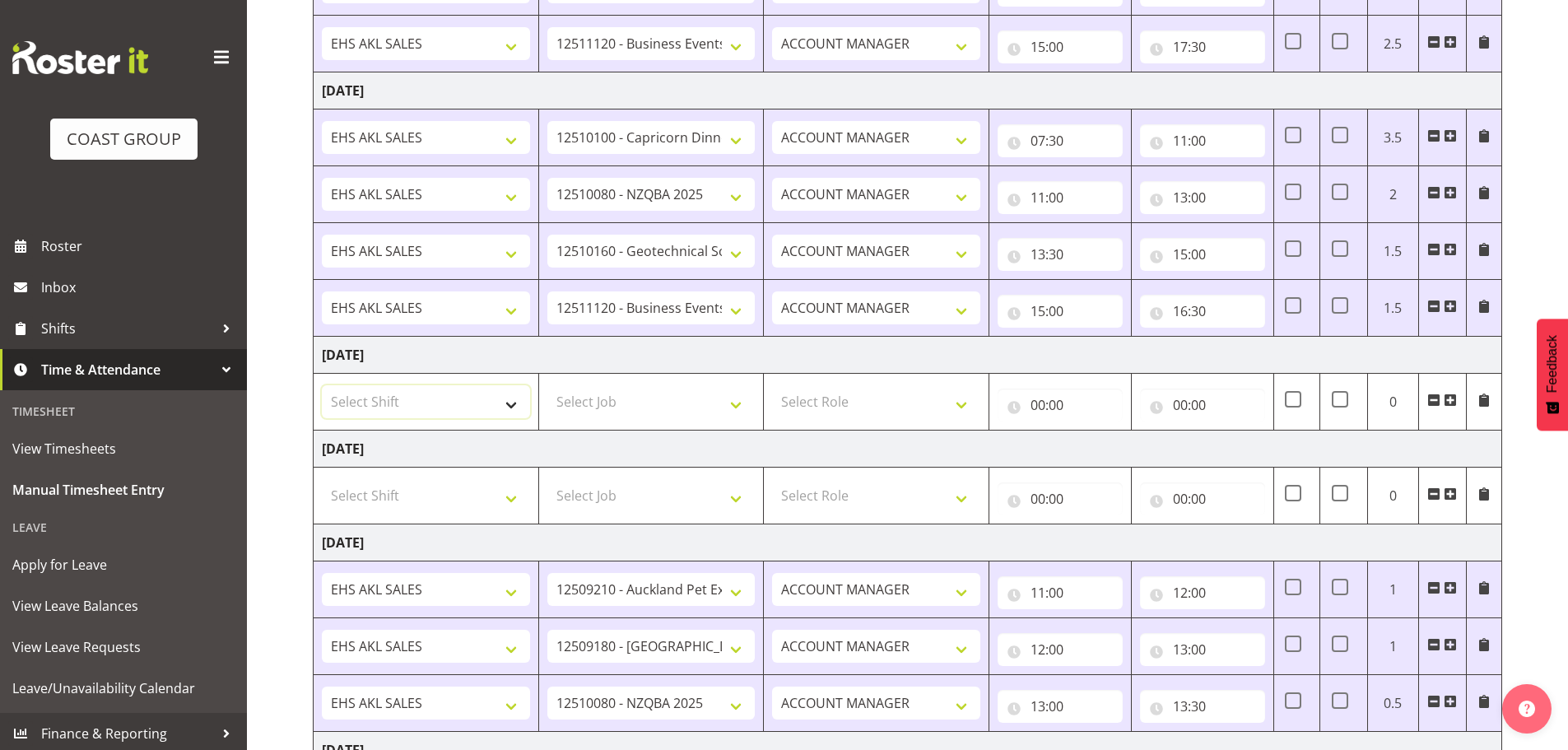
click at [422, 403] on select "Select Shift EHS AKL SALES" at bounding box center [426, 401] width 208 height 33
select select "1327"
click at [322, 385] on select "Select Shift EHS AKL SALES" at bounding box center [426, 401] width 208 height 33
click at [617, 405] on select "Select Job 1 Carlton Events 1 [PERSON_NAME][GEOGRAPHIC_DATA] 1 [PERSON_NAME][GE…" at bounding box center [651, 401] width 208 height 33
select select "9853"
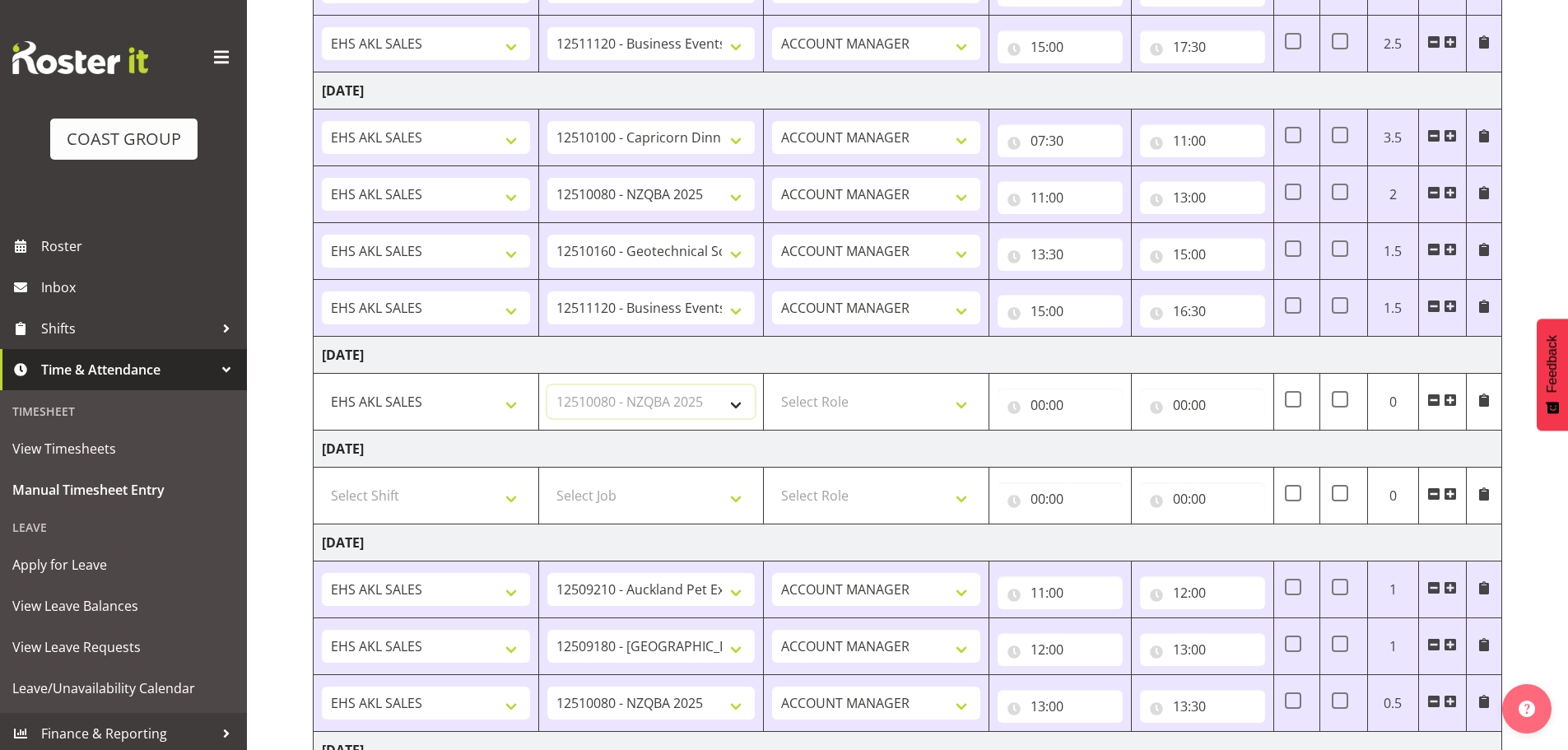
click at [547, 385] on select "Select Job 1 Carlton Events 1 [PERSON_NAME][GEOGRAPHIC_DATA] 1 [PERSON_NAME][GE…" at bounding box center [651, 401] width 208 height 33
click at [791, 407] on select "Select Role ACCOUNT MANAGER Account Manager" at bounding box center [876, 401] width 208 height 33
select select "197"
click at [772, 385] on select "Select Role ACCOUNT MANAGER Account Manager" at bounding box center [876, 401] width 208 height 33
click at [1038, 410] on input "00:00" at bounding box center [1060, 404] width 125 height 33
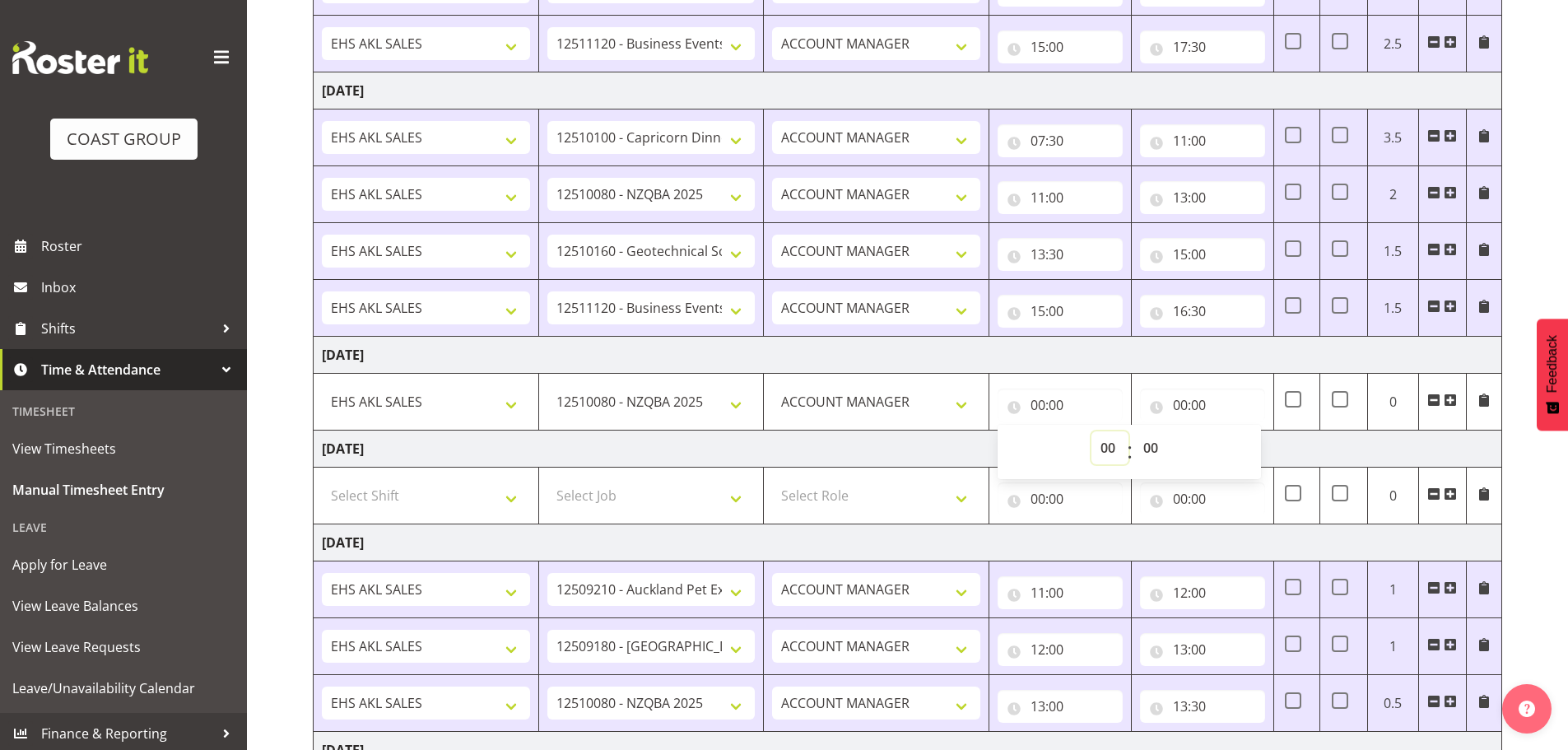
click at [1100, 448] on select "00 01 02 03 04 05 06 07 08 09 10 11 12 13 14 15 16 17 18 19 20 21 22 23" at bounding box center [1110, 447] width 37 height 33
select select "10"
click at [1092, 431] on select "00 01 02 03 04 05 06 07 08 09 10 11 12 13 14 15 16 17 18 19 20 21 22 23" at bounding box center [1110, 447] width 37 height 33
type input "10:00"
click at [1109, 438] on select "00 01 02 03 04 05 06 07 08 09 10 11 12 13 14 15 16 17 18 19 20 21 22 23" at bounding box center [1110, 447] width 37 height 33
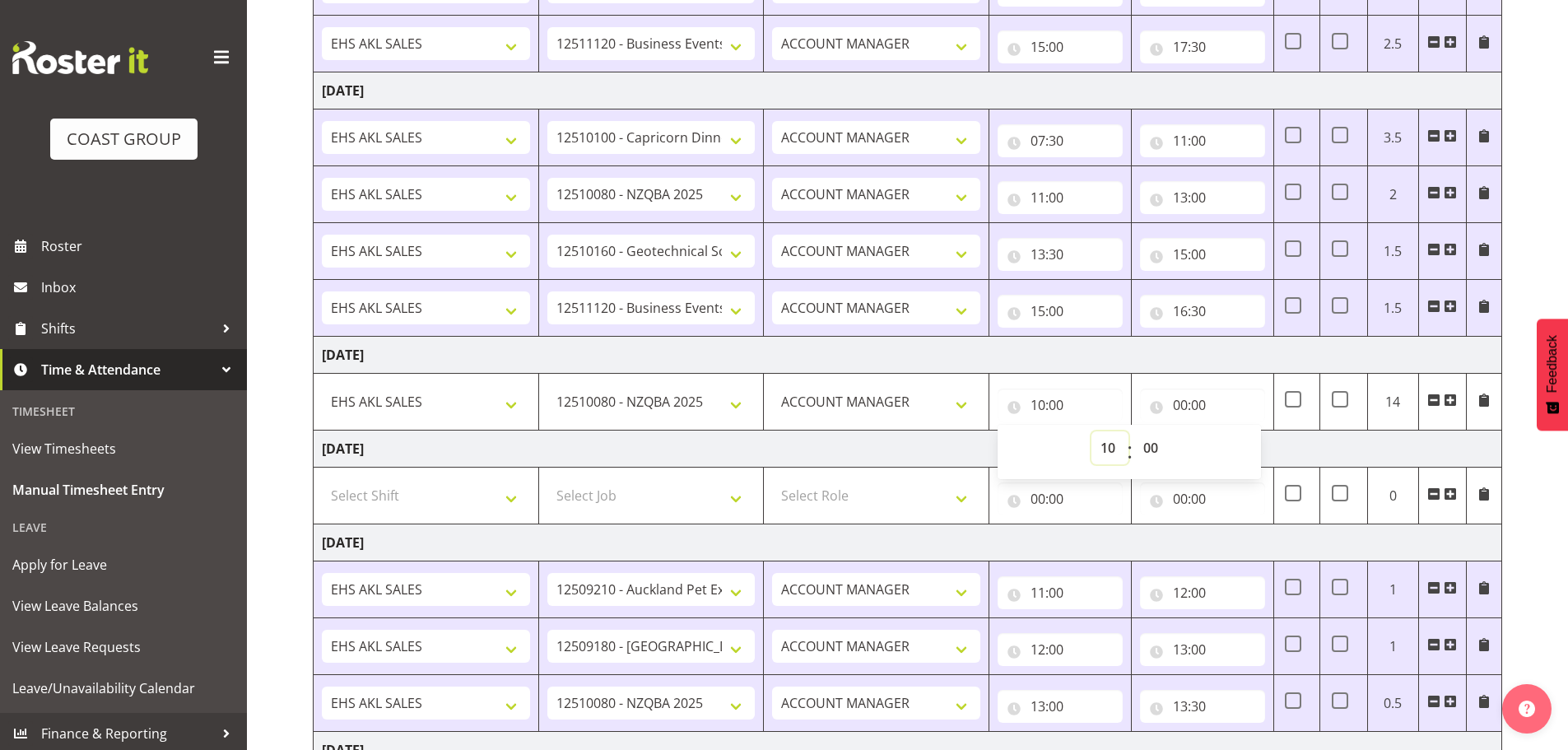
select select "8"
click at [1092, 431] on select "00 01 02 03 04 05 06 07 08 09 10 11 12 13 14 15 16 17 18 19 20 21 22 23" at bounding box center [1110, 447] width 37 height 33
type input "08:00"
click at [1168, 407] on input "00:00" at bounding box center [1203, 404] width 125 height 33
click at [1250, 448] on select "00 01 02 03 04 05 06 07 08 09 10 11 12 13 14 15 16 17 18 19 20 21 22 23" at bounding box center [1252, 447] width 37 height 33
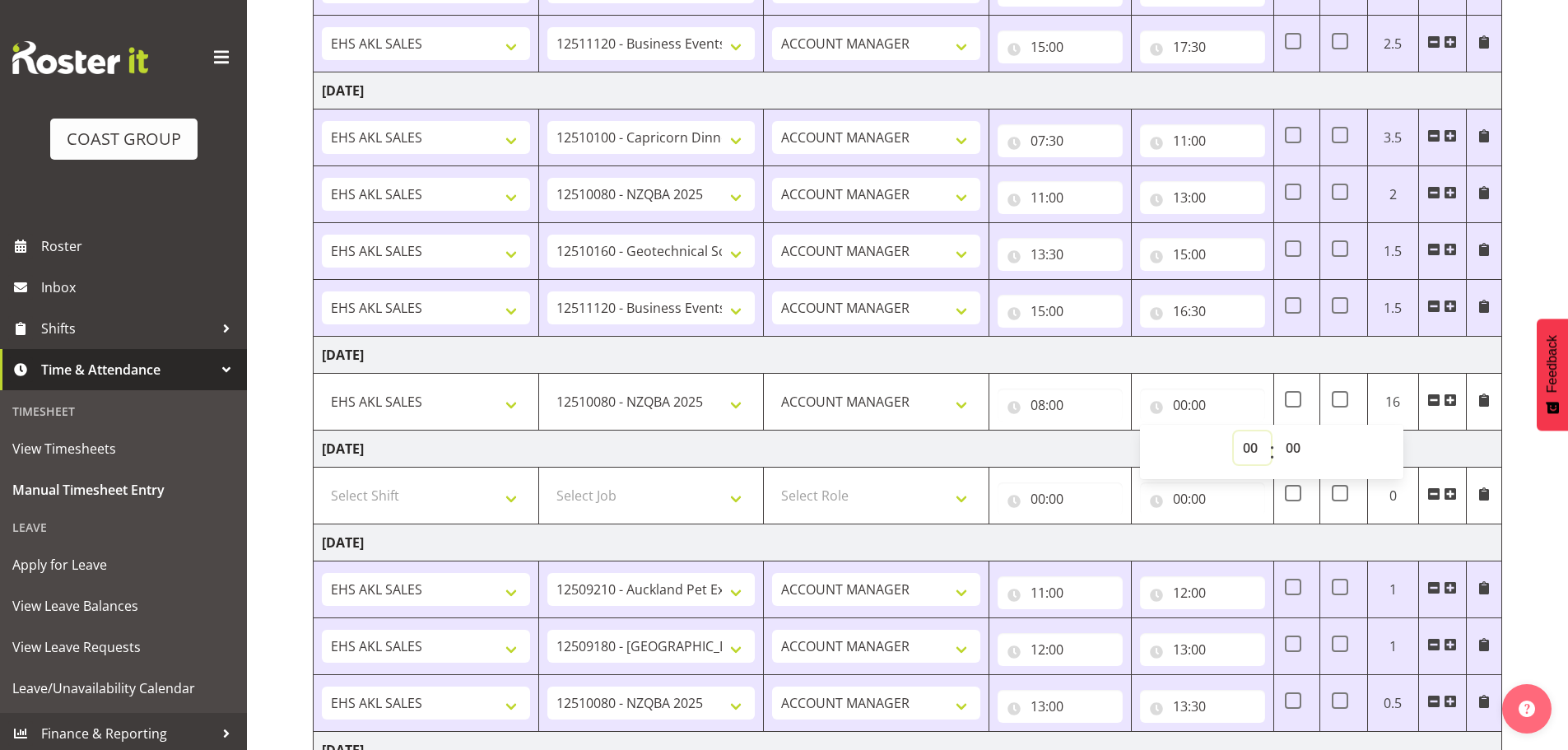
select select "9"
click at [1234, 431] on select "00 01 02 03 04 05 06 07 08 09 10 11 12 13 14 15 16 17 18 19 20 21 22 23" at bounding box center [1252, 447] width 37 height 33
type input "09:00"
click at [1450, 403] on span at bounding box center [1450, 400] width 13 height 13
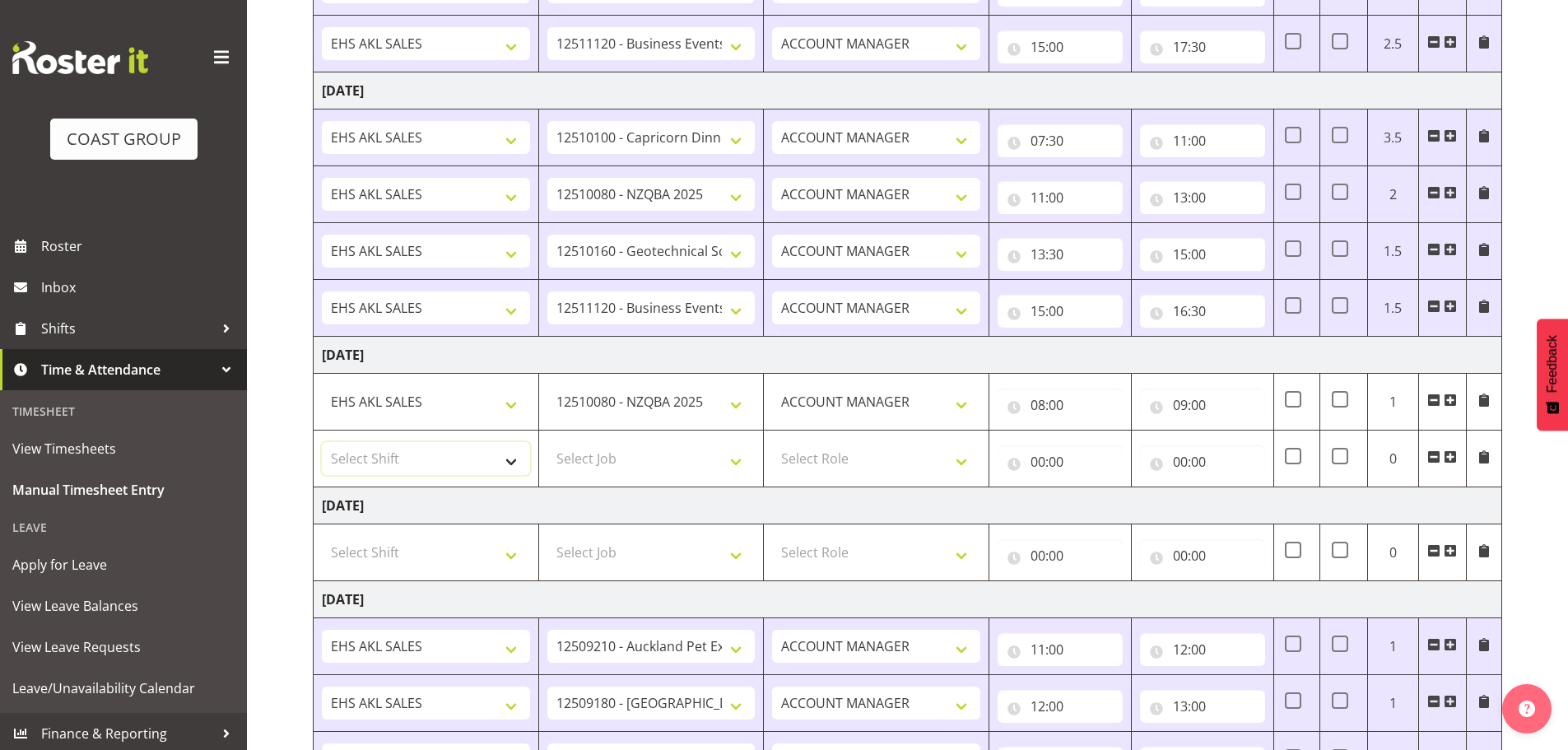
click at [392, 462] on select "Select Shift EHS AKL SALES" at bounding box center [426, 457] width 208 height 33
select select "1327"
click at [322, 441] on select "Select Shift EHS AKL SALES" at bounding box center [426, 457] width 208 height 33
click at [632, 465] on select "Select Job 1 Carlton Events 1 [PERSON_NAME][GEOGRAPHIC_DATA] 1 [PERSON_NAME][GE…" at bounding box center [651, 457] width 208 height 33
select select "9881"
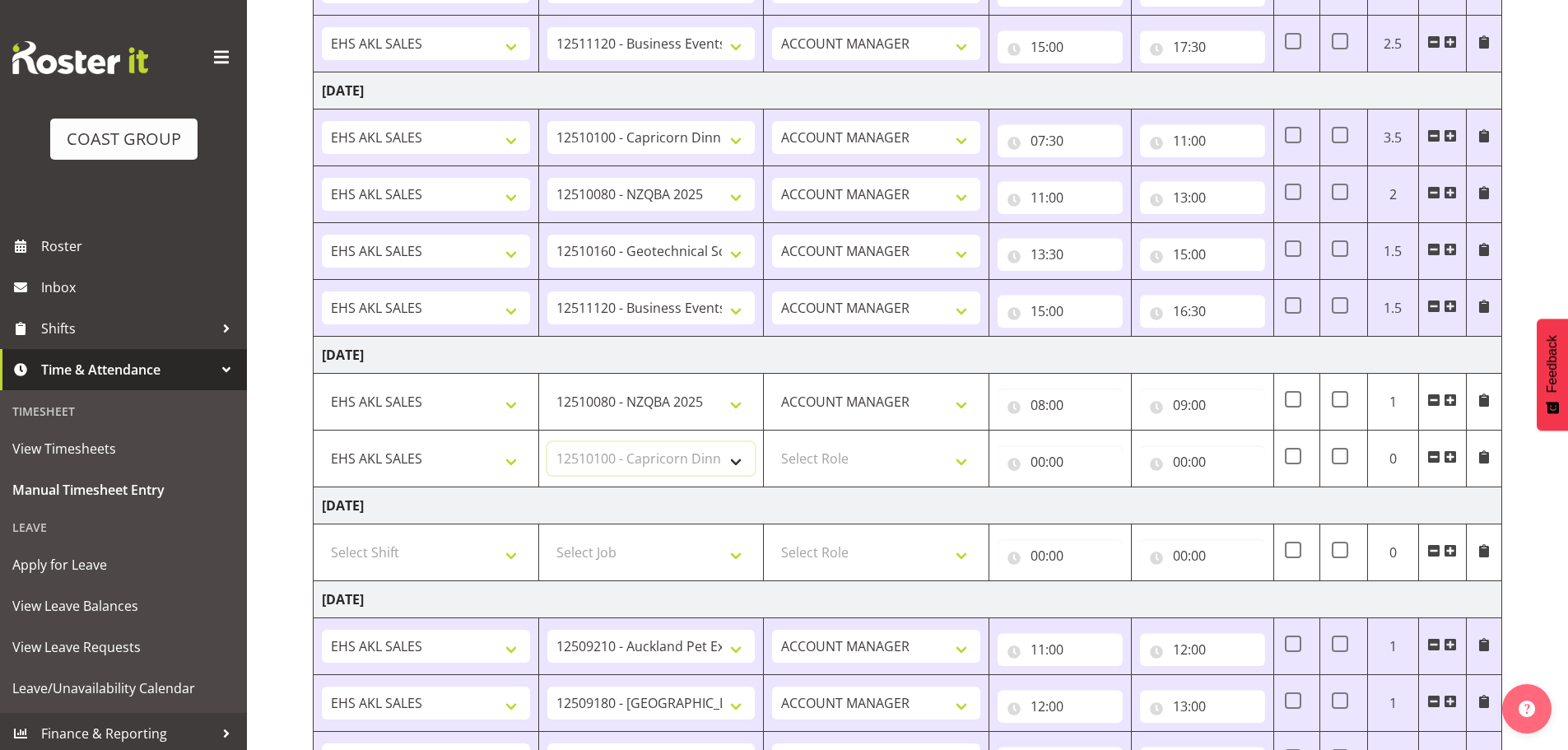
click at [547, 441] on select "Select Job 1 Carlton Events 1 [PERSON_NAME][GEOGRAPHIC_DATA] 1 [PERSON_NAME][GE…" at bounding box center [651, 457] width 208 height 33
click at [867, 469] on select "Select Role ACCOUNT MANAGER Account Manager" at bounding box center [876, 457] width 208 height 33
select select "197"
click at [772, 441] on select "Select Role ACCOUNT MANAGER Account Manager" at bounding box center [876, 457] width 208 height 33
click at [1032, 463] on input "00:00" at bounding box center [1060, 461] width 125 height 33
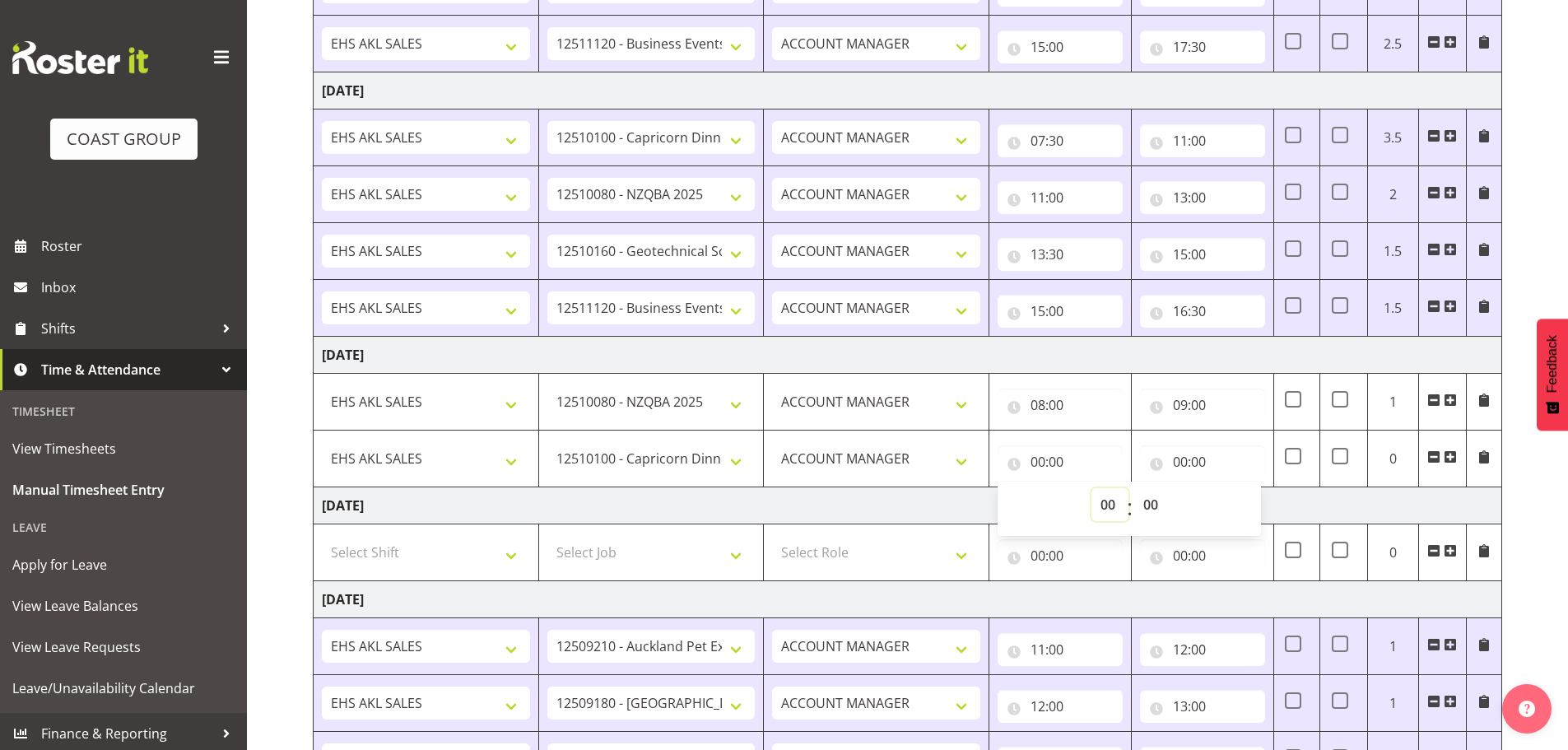
click at [1107, 499] on select "00 01 02 03 04 05 06 07 08 09 10 11 12 13 14 15 16 17 18 19 20 21 22 23" at bounding box center [1110, 504] width 37 height 33
select select "9"
click at [1092, 488] on select "00 01 02 03 04 05 06 07 08 09 10 11 12 13 14 15 16 17 18 19 20 21 22 23" at bounding box center [1110, 504] width 37 height 33
type input "09:00"
click at [1185, 462] on input "00:00" at bounding box center [1203, 461] width 125 height 33
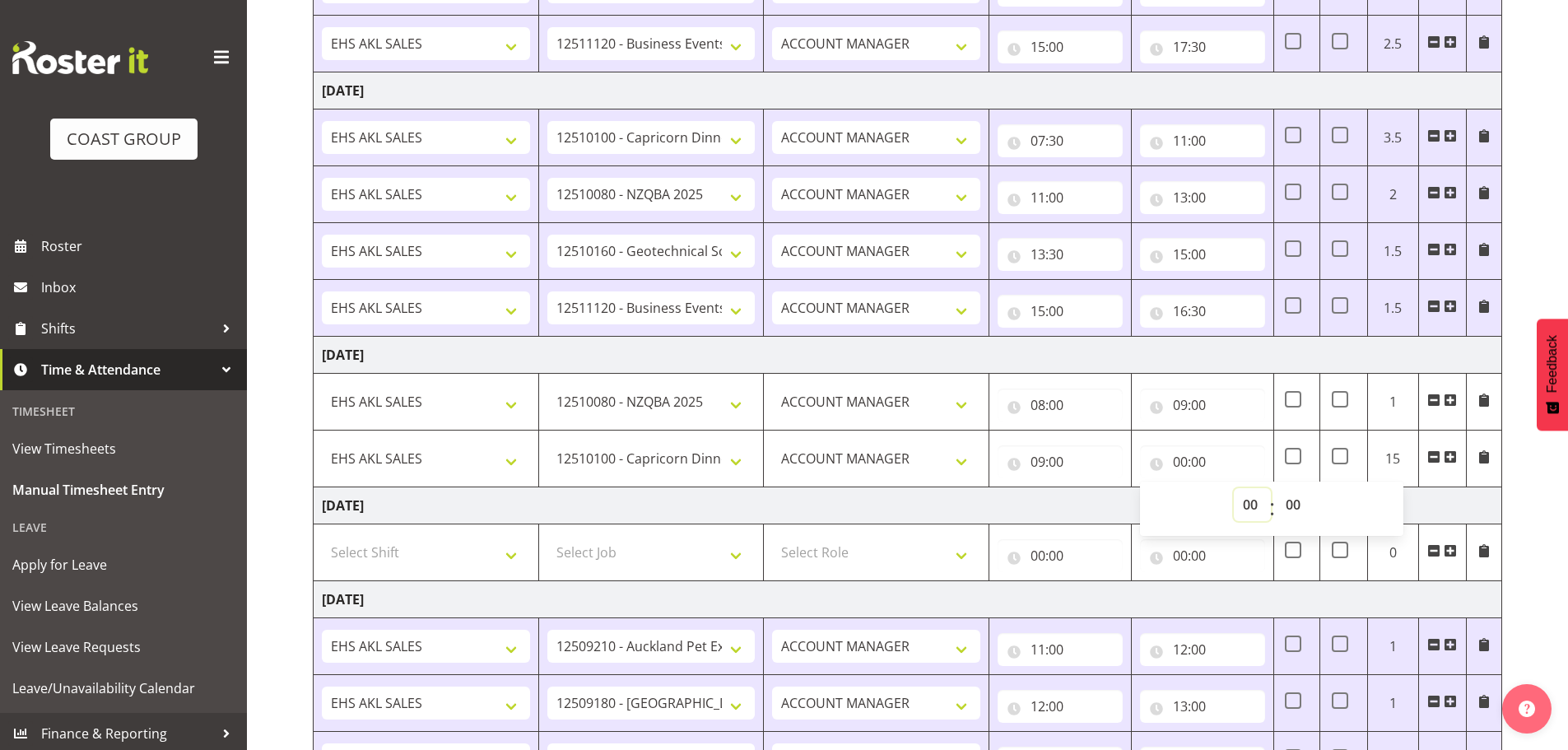
click at [1247, 504] on select "00 01 02 03 04 05 06 07 08 09 10 11 12 13 14 15 16 17 18 19 20 21 22 23" at bounding box center [1252, 504] width 37 height 33
select select "10"
click at [1234, 488] on select "00 01 02 03 04 05 06 07 08 09 10 11 12 13 14 15 16 17 18 19 20 21 22 23" at bounding box center [1252, 504] width 37 height 33
type input "10:00"
click at [1450, 457] on span at bounding box center [1450, 457] width 13 height 13
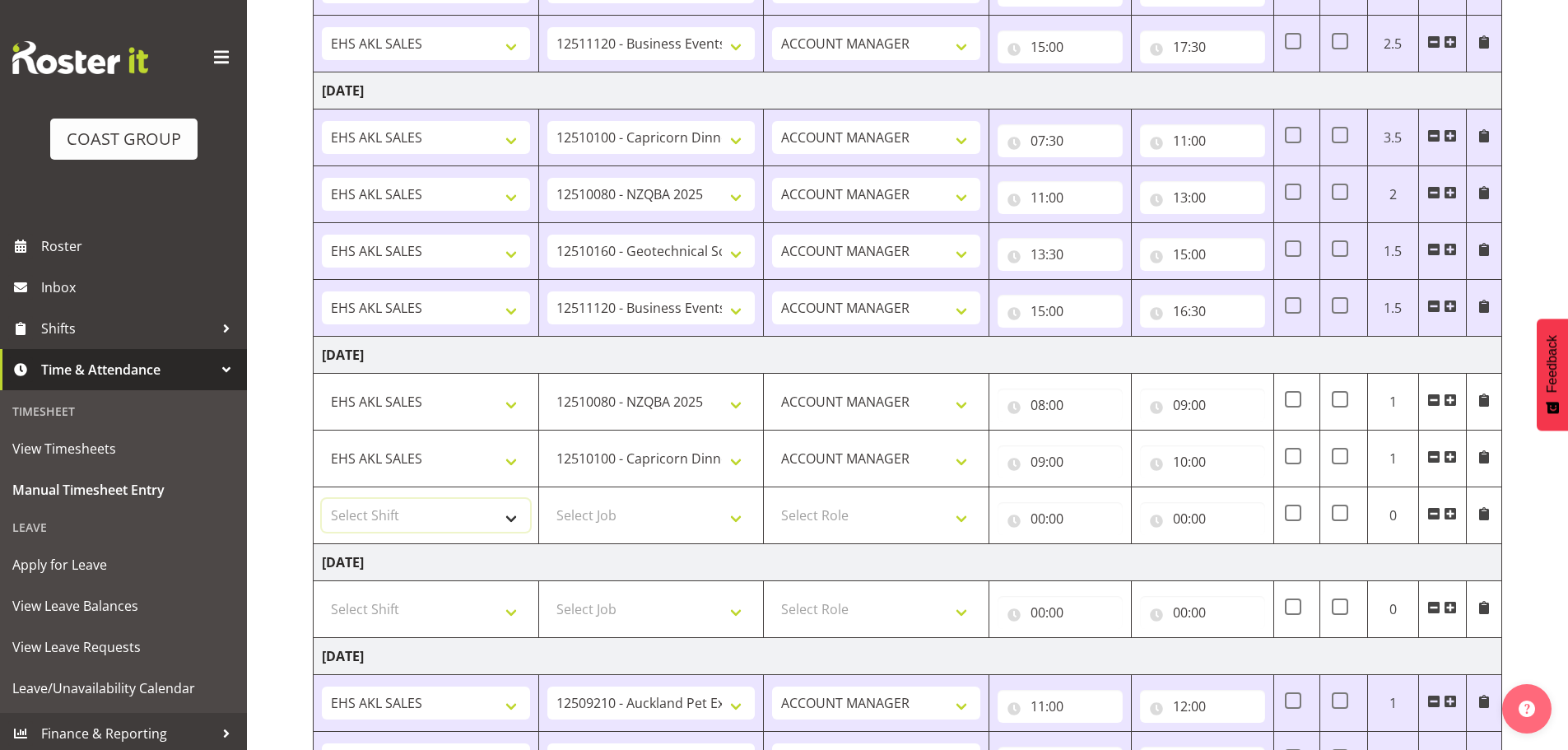
click at [412, 515] on select "Select Shift EHS AKL SALES" at bounding box center [426, 515] width 208 height 33
select select "1327"
click at [322, 499] on select "Select Shift EHS AKL SALES" at bounding box center [426, 515] width 208 height 33
click at [612, 519] on select "Select Job 1 Carlton Events 1 [PERSON_NAME][GEOGRAPHIC_DATA] 1 [PERSON_NAME][GE…" at bounding box center [651, 515] width 208 height 33
select select "10290"
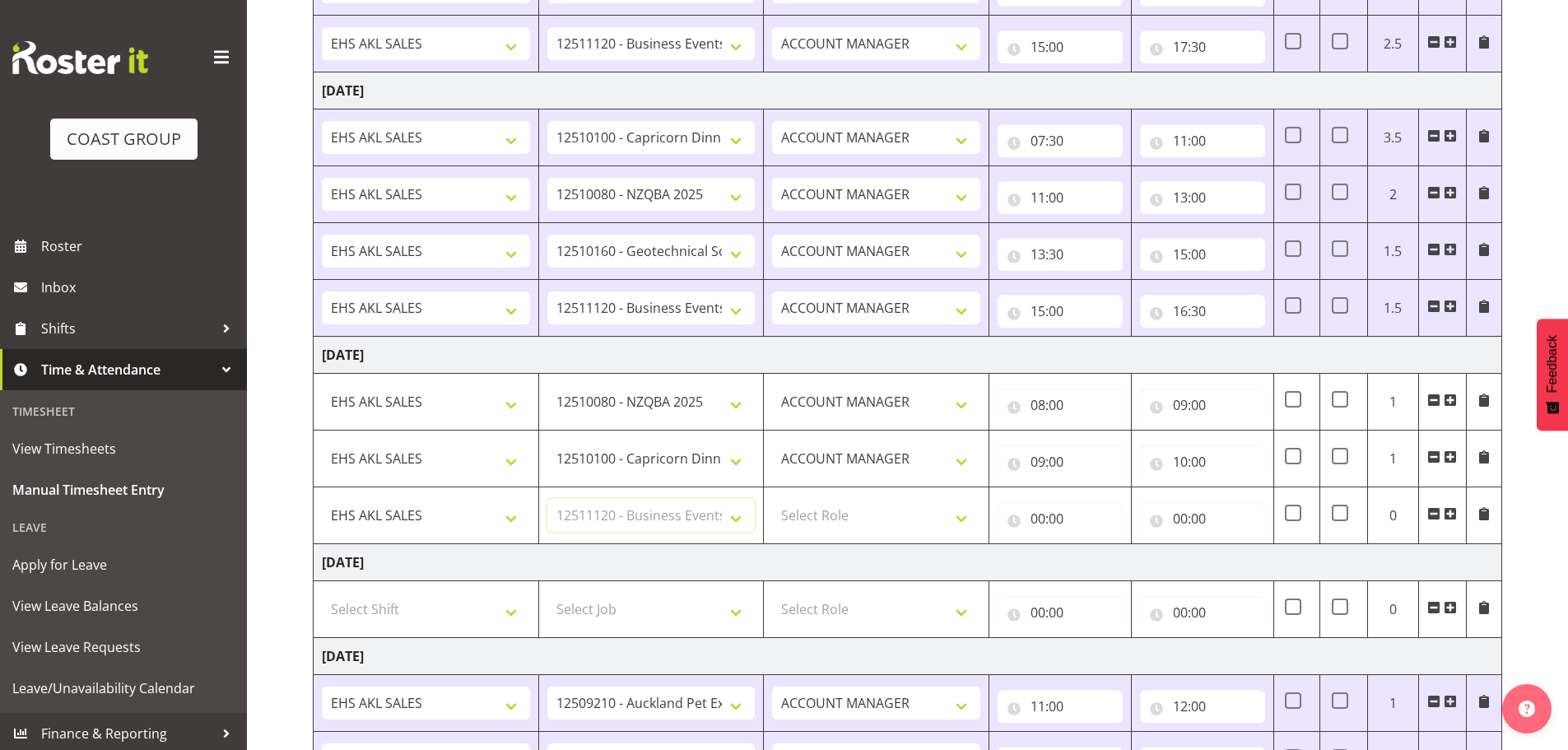
click at [547, 499] on select "Select Job 1 Carlton Events 1 [PERSON_NAME][GEOGRAPHIC_DATA] 1 [PERSON_NAME][GE…" at bounding box center [651, 515] width 208 height 33
click at [866, 520] on select "Select Role ACCOUNT MANAGER Account Manager" at bounding box center [876, 515] width 208 height 33
select select "197"
click at [772, 499] on select "Select Role ACCOUNT MANAGER Account Manager" at bounding box center [876, 515] width 208 height 33
click at [1044, 518] on input "00:00" at bounding box center [1060, 518] width 125 height 33
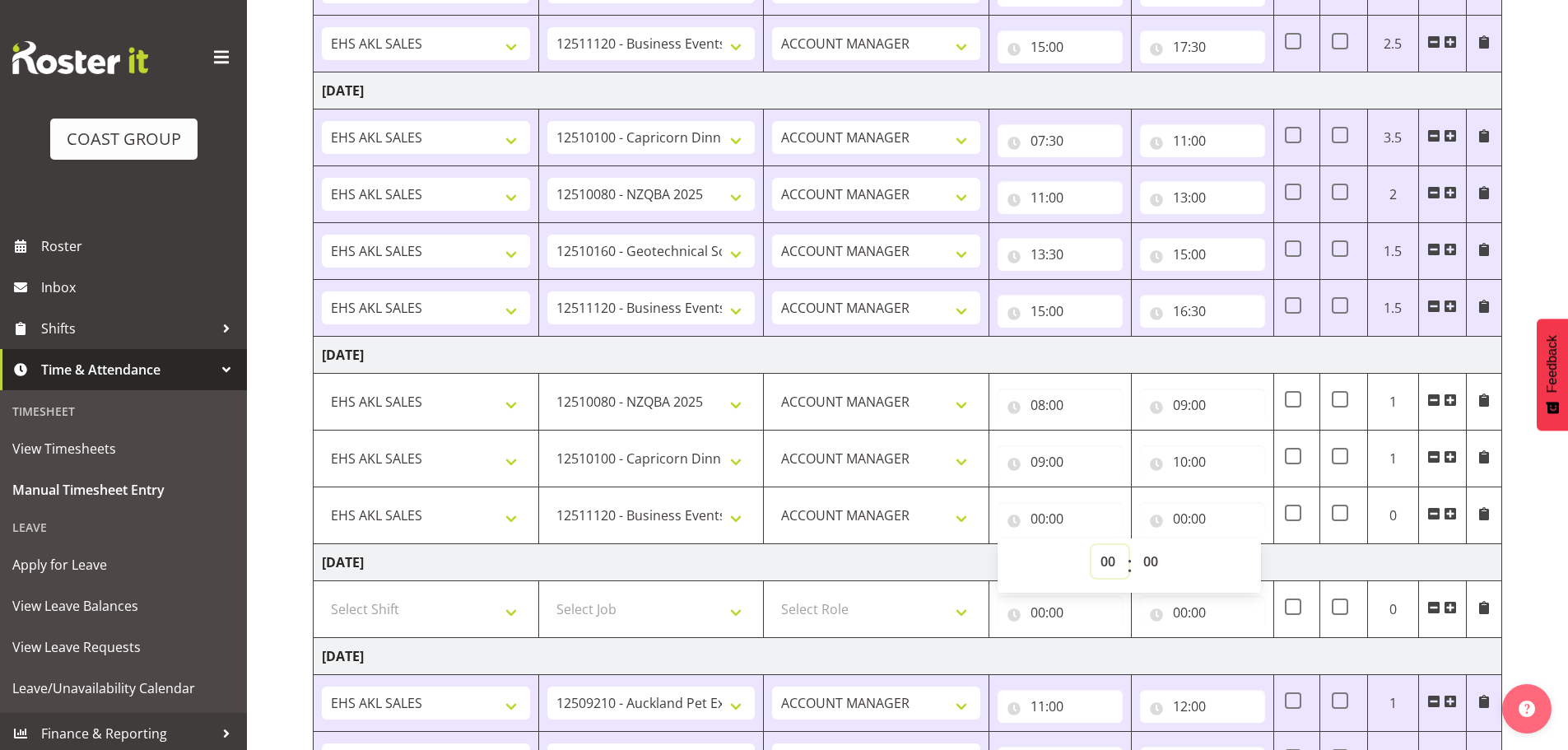
click at [1107, 554] on select "00 01 02 03 04 05 06 07 08 09 10 11 12 13 14 15 16 17 18 19 20 21 22 23" at bounding box center [1110, 560] width 37 height 33
select select "10"
click at [1092, 544] on select "00 01 02 03 04 05 06 07 08 09 10 11 12 13 14 15 16 17 18 19 20 21 22 23" at bounding box center [1110, 560] width 37 height 33
type input "10:00"
click at [1176, 518] on input "00:00" at bounding box center [1203, 518] width 125 height 33
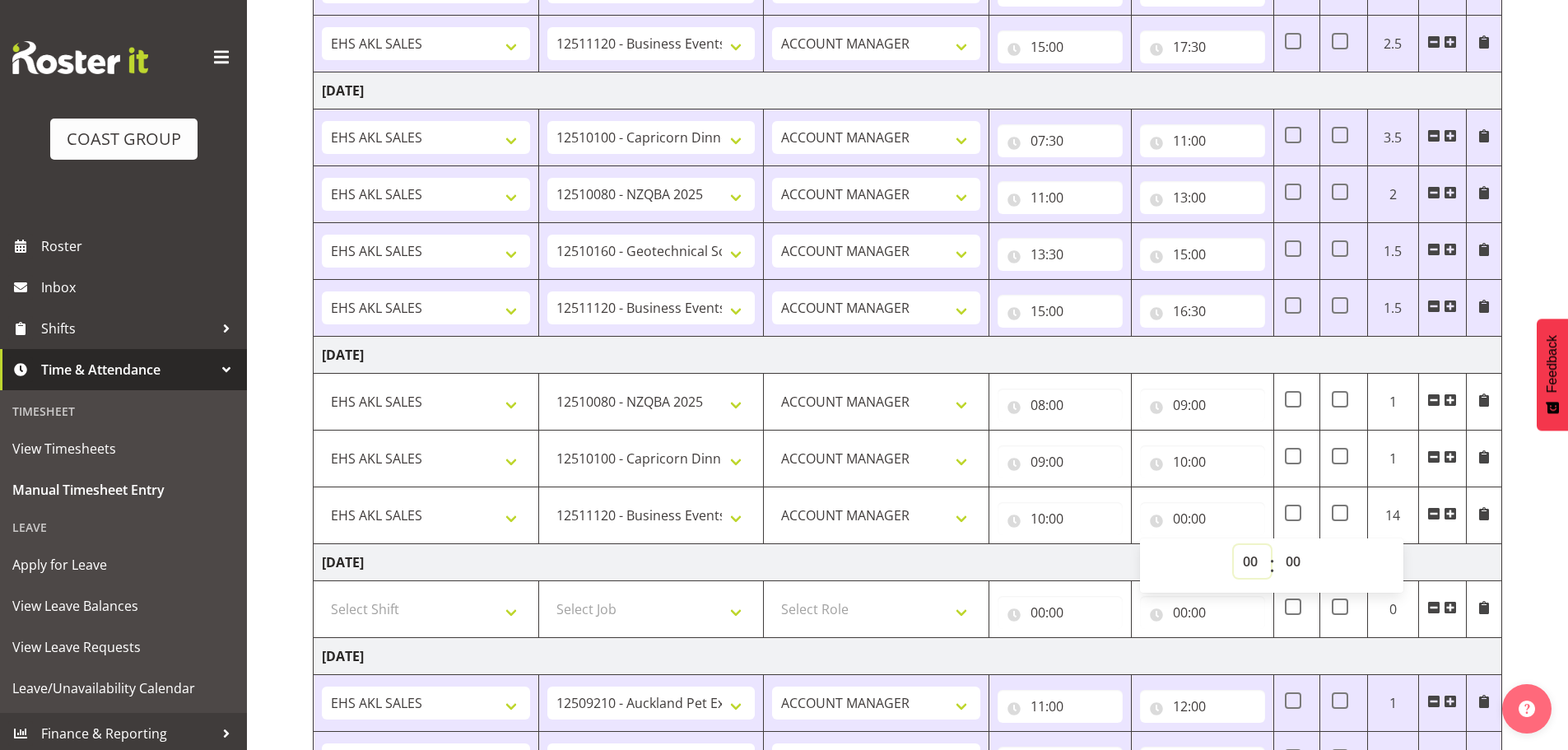
click at [1249, 562] on select "00 01 02 03 04 05 06 07 08 09 10 11 12 13 14 15 16 17 18 19 20 21 22 23" at bounding box center [1252, 560] width 37 height 33
select select "12"
click at [1234, 544] on select "00 01 02 03 04 05 06 07 08 09 10 11 12 13 14 15 16 17 18 19 20 21 22 23" at bounding box center [1252, 560] width 37 height 33
type input "12:00"
click at [1450, 512] on span at bounding box center [1450, 513] width 13 height 13
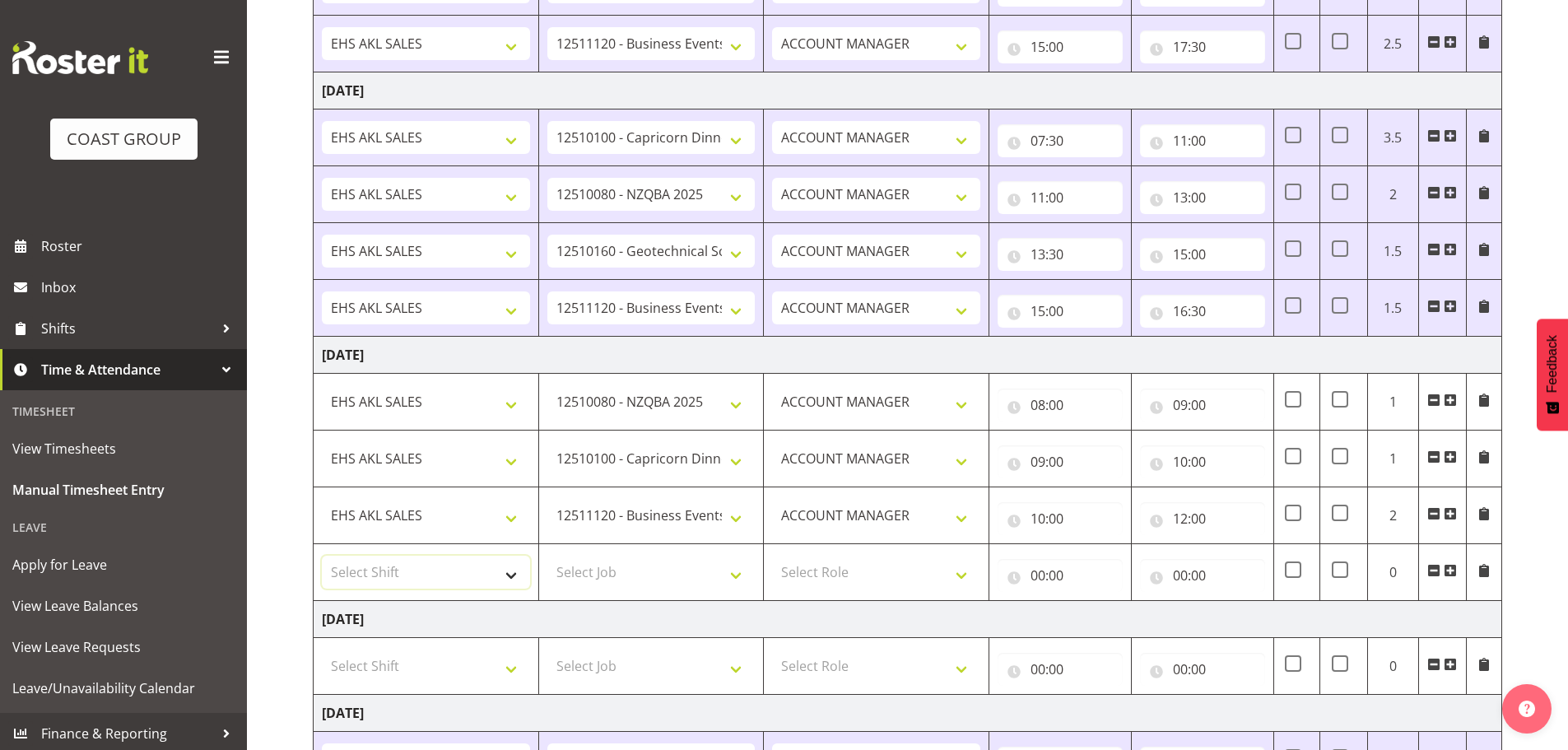
click at [371, 565] on select "Select Shift EHS AKL SALES" at bounding box center [426, 572] width 208 height 33
select select "1327"
click at [322, 556] on select "Select Shift EHS AKL SALES" at bounding box center [426, 572] width 208 height 33
click at [607, 586] on select "Select Job 1 Carlton Events 1 [PERSON_NAME][GEOGRAPHIC_DATA] 1 [PERSON_NAME][GE…" at bounding box center [651, 572] width 208 height 33
select select "10649"
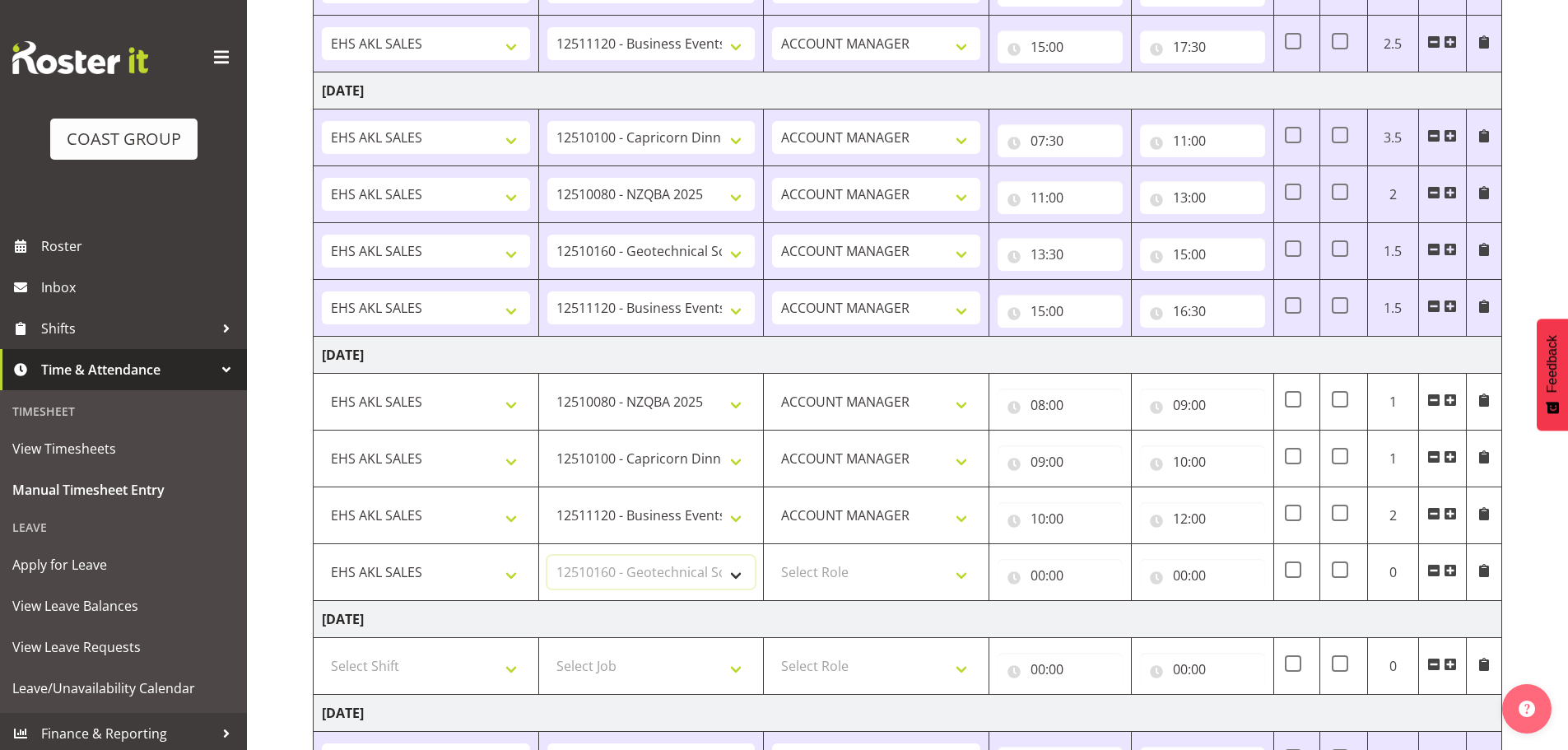
click at [547, 556] on select "Select Job 1 Carlton Events 1 [PERSON_NAME][GEOGRAPHIC_DATA] 1 [PERSON_NAME][GE…" at bounding box center [651, 572] width 208 height 33
click at [801, 583] on select "Select Role ACCOUNT MANAGER Account Manager" at bounding box center [876, 572] width 208 height 33
select select "197"
click at [772, 556] on select "Select Role ACCOUNT MANAGER Account Manager" at bounding box center [876, 572] width 208 height 33
click at [1036, 574] on input "00:00" at bounding box center [1060, 574] width 125 height 33
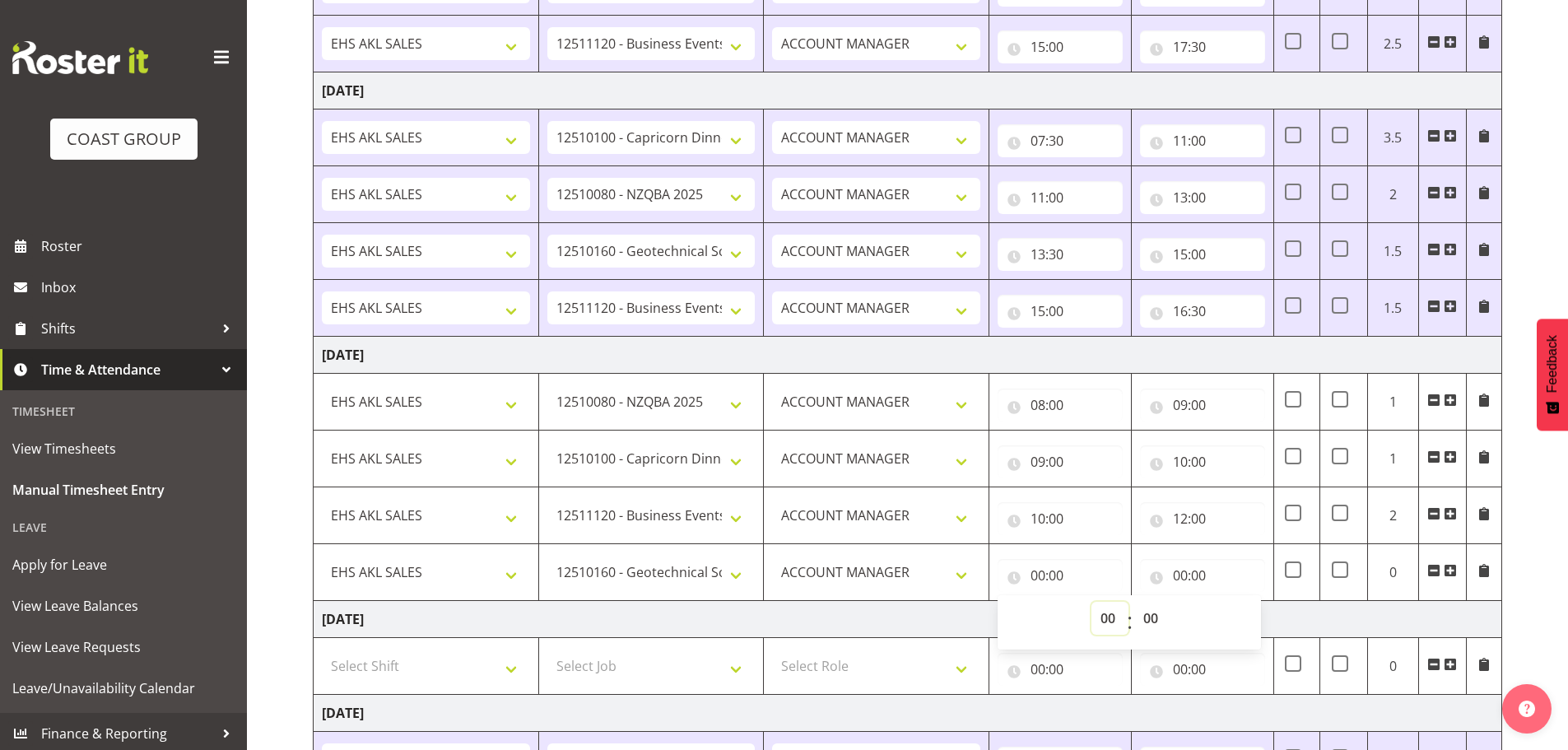
click at [1111, 615] on select "00 01 02 03 04 05 06 07 08 09 10 11 12 13 14 15 16 17 18 19 20 21 22 23" at bounding box center [1110, 618] width 37 height 33
select select "12"
click at [1092, 602] on select "00 01 02 03 04 05 06 07 08 09 10 11 12 13 14 15 16 17 18 19 20 21 22 23" at bounding box center [1110, 618] width 37 height 33
type input "12:00"
click at [1152, 617] on select "00 01 02 03 04 05 06 07 08 09 10 11 12 13 14 15 16 17 18 19 20 21 22 23 24 25 2…" at bounding box center [1153, 618] width 37 height 33
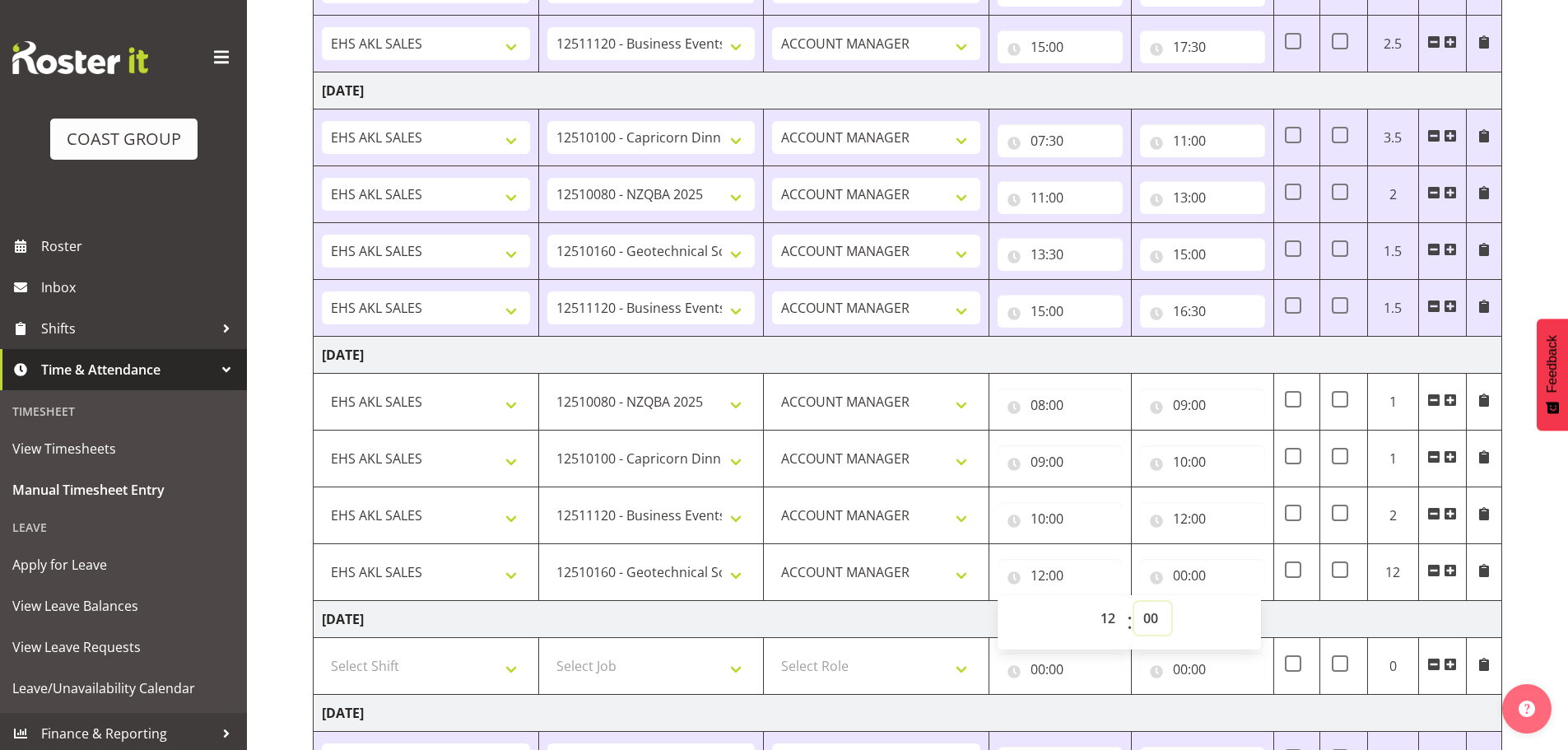
select select "30"
click at [1134, 602] on select "00 01 02 03 04 05 06 07 08 09 10 11 12 13 14 15 16 17 18 19 20 21 22 23 24 25 2…" at bounding box center [1153, 618] width 37 height 33
type input "12:30"
click at [1182, 576] on input "00:00" at bounding box center [1203, 574] width 125 height 33
click at [1252, 621] on select "00 01 02 03 04 05 06 07 08 09 10 11 12 13 14 15 16 17 18 19 20 21 22 23" at bounding box center [1252, 618] width 37 height 33
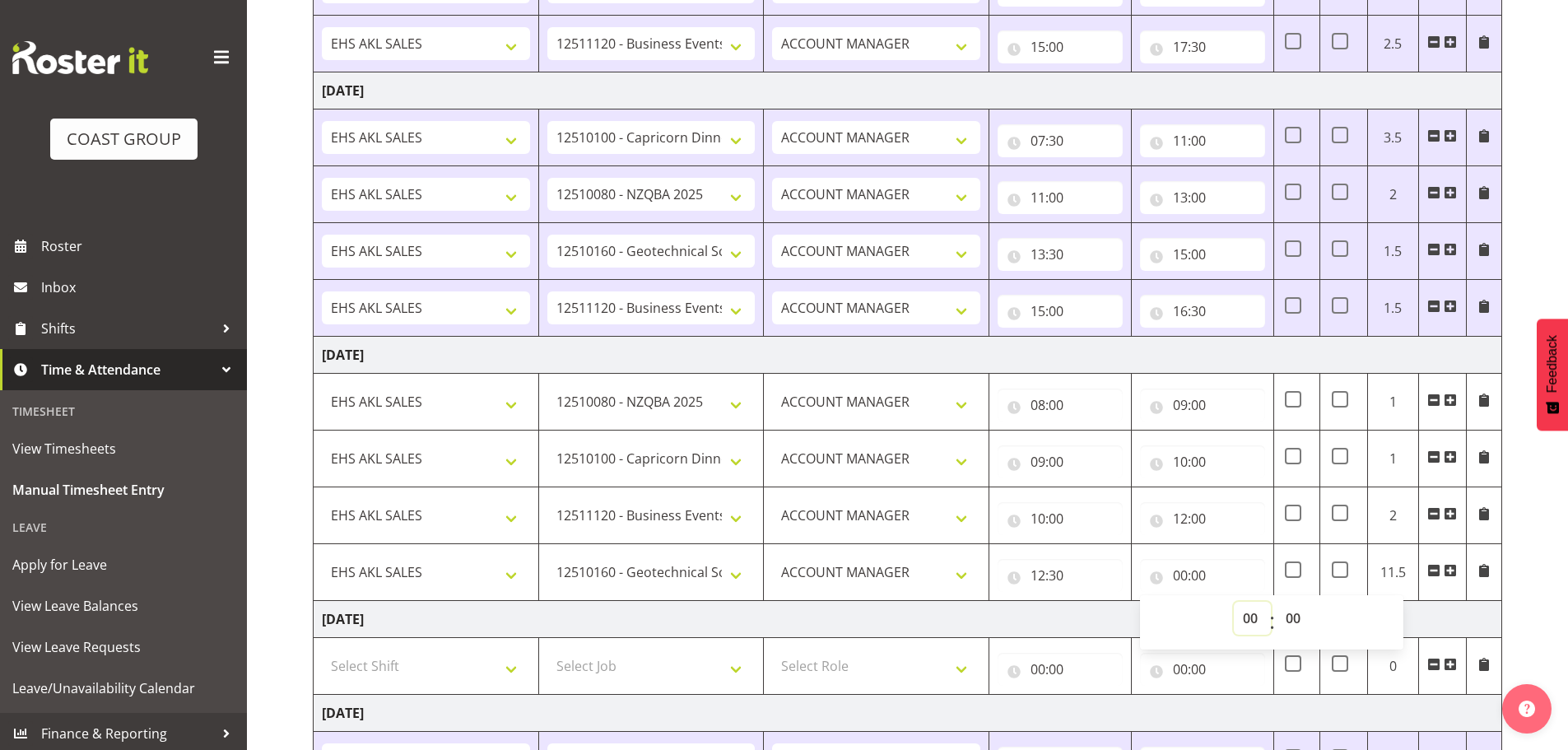
select select "16"
click at [1234, 602] on select "00 01 02 03 04 05 06 07 08 09 10 11 12 13 14 15 16 17 18 19 20 21 22 23" at bounding box center [1252, 618] width 37 height 33
type input "16:00"
click at [1038, 620] on td "[DATE]" at bounding box center [908, 620] width 1188 height 37
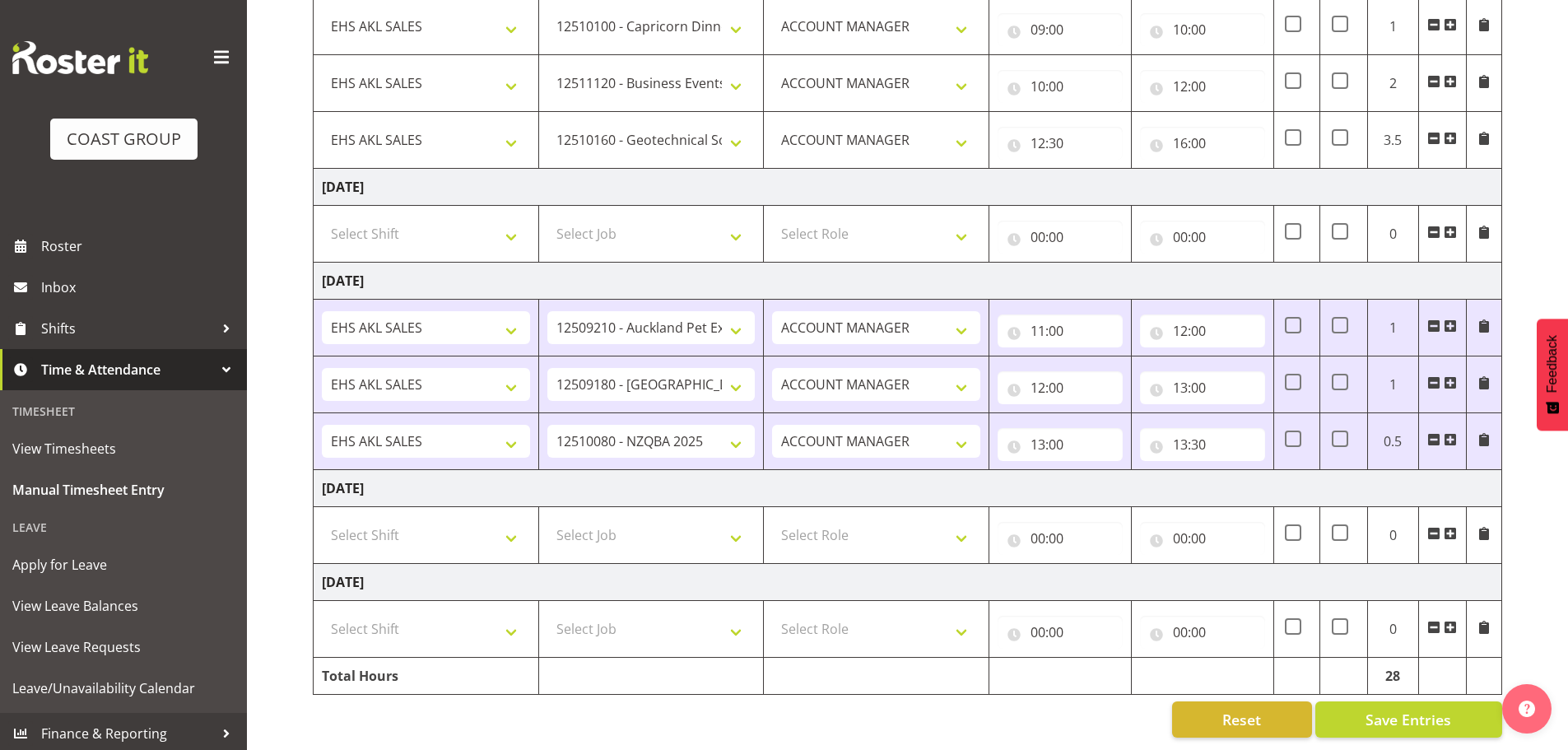
scroll to position [896, 0]
click at [1375, 708] on span "Save Entries" at bounding box center [1408, 719] width 86 height 21
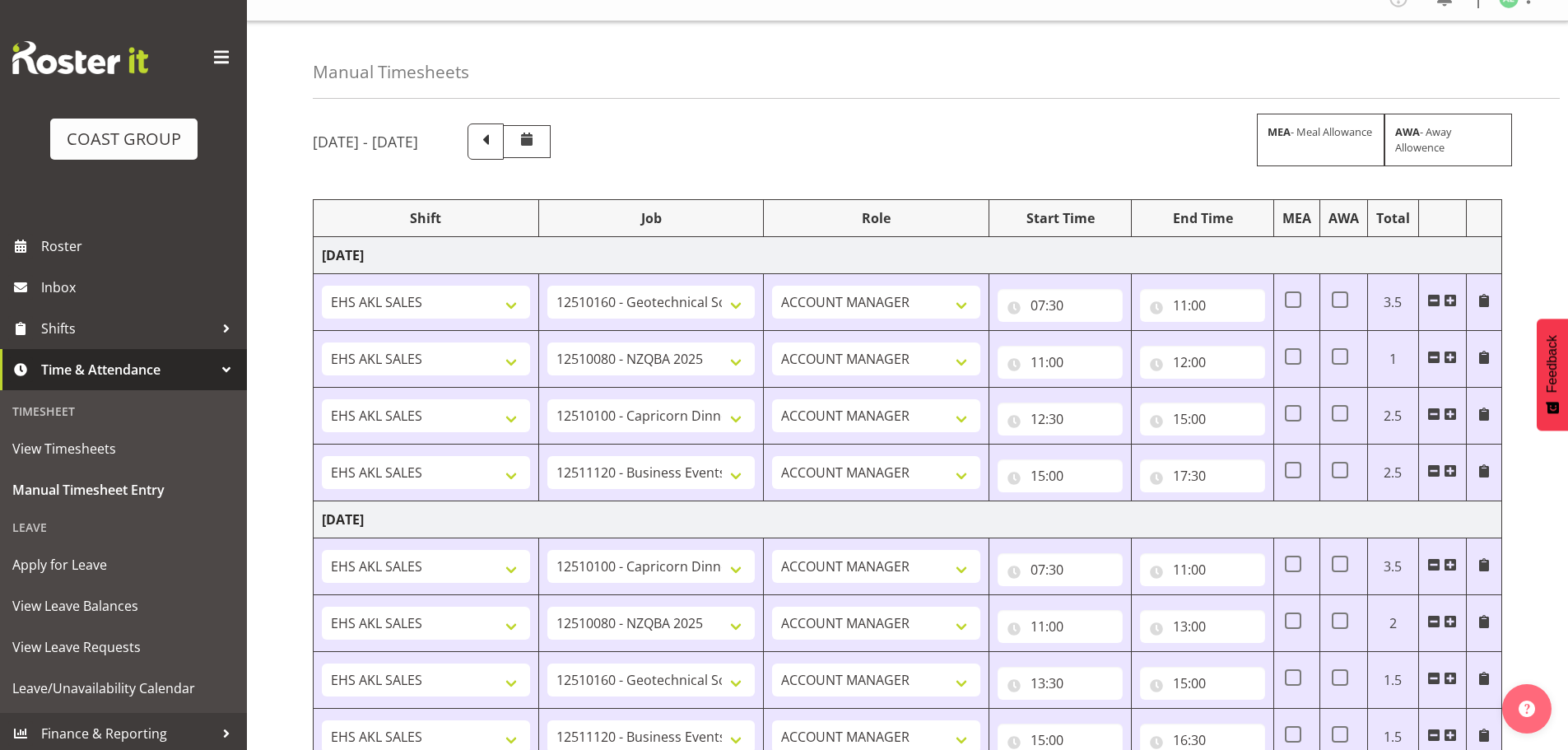
scroll to position [0, 0]
